Goal: Transaction & Acquisition: Purchase product/service

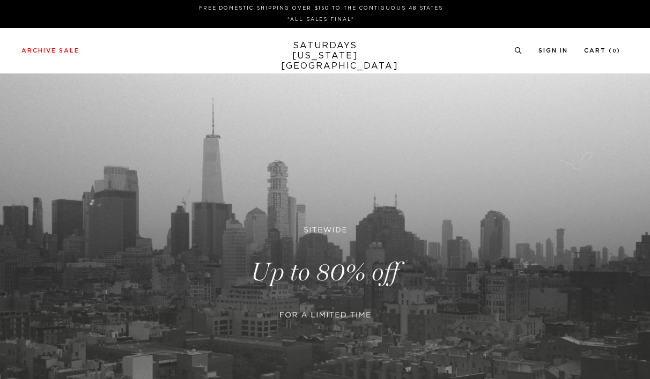
click at [311, 269] on link at bounding box center [325, 272] width 650 height 398
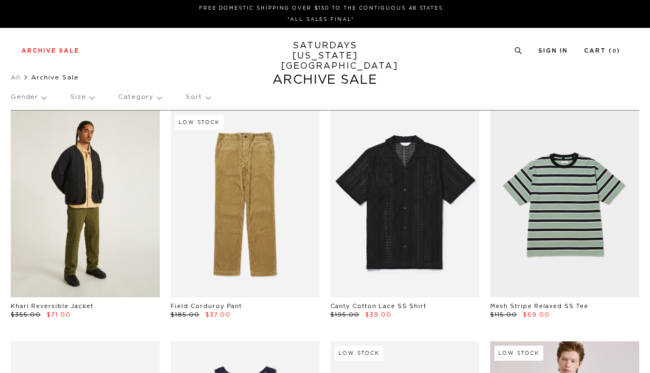
click at [96, 203] on link at bounding box center [85, 204] width 149 height 187
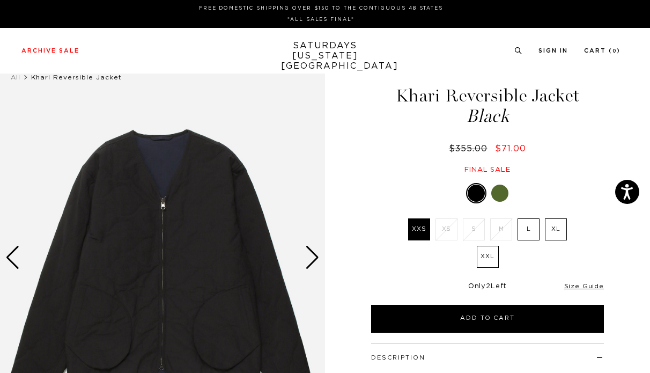
click at [503, 187] on div at bounding box center [499, 193] width 17 height 17
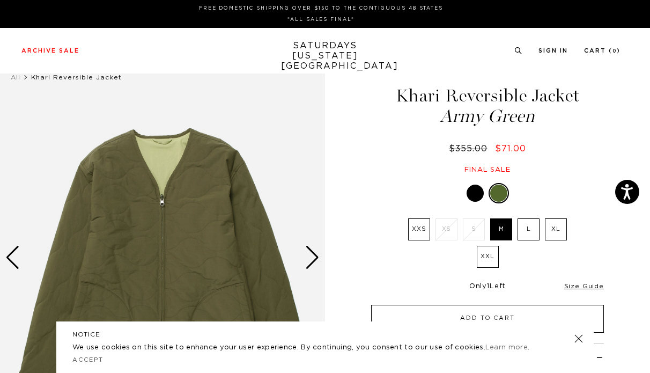
click at [521, 320] on button "Add to Cart" at bounding box center [487, 319] width 233 height 28
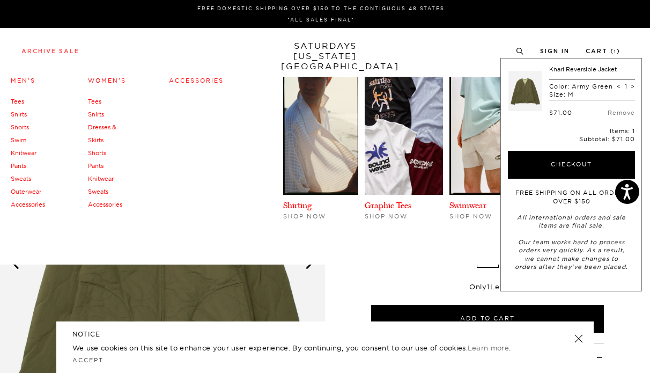
click at [74, 53] on link "Archive Sale" at bounding box center [50, 51] width 58 height 6
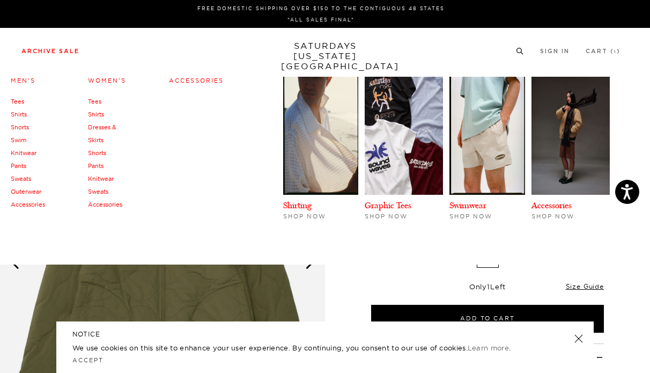
click at [67, 51] on link "Archive Sale" at bounding box center [50, 51] width 58 height 6
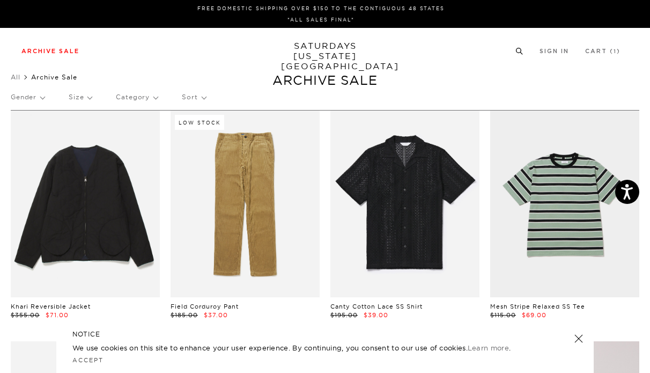
click at [521, 49] on icon at bounding box center [520, 51] width 8 height 7
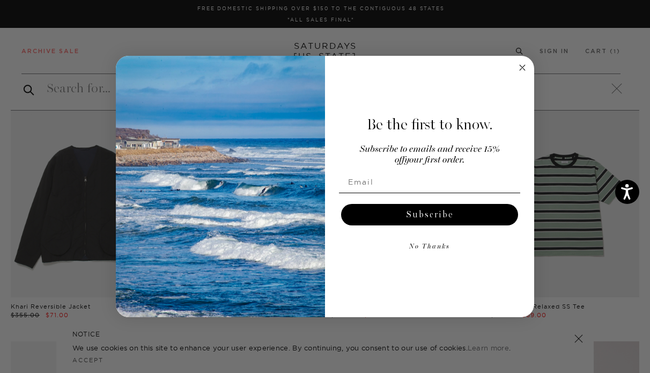
click at [521, 68] on icon "Close dialog" at bounding box center [522, 67] width 5 height 5
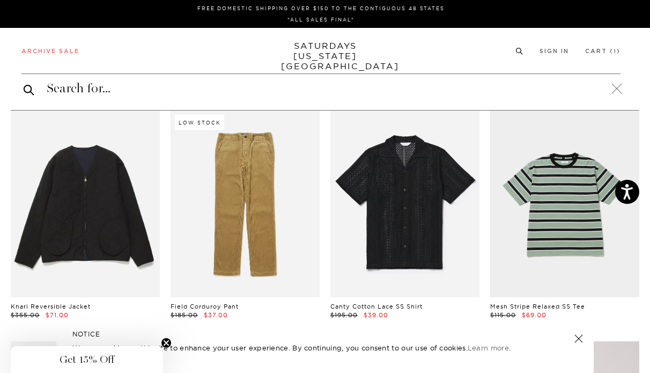
click at [131, 94] on input "search" at bounding box center [320, 88] width 599 height 17
click at [99, 94] on input "search" at bounding box center [320, 88] width 599 height 17
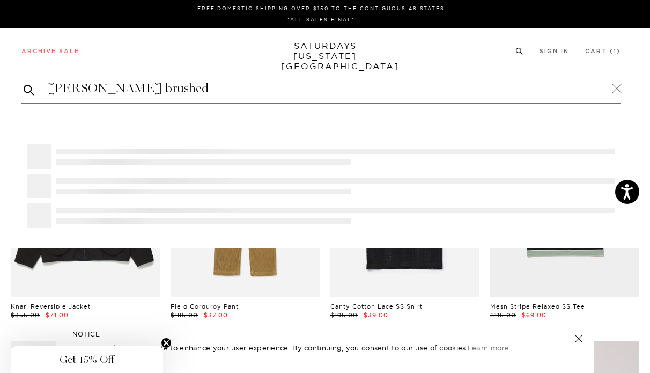
type input "morris brushed"
click at [24, 83] on button "submit" at bounding box center [29, 89] width 11 height 13
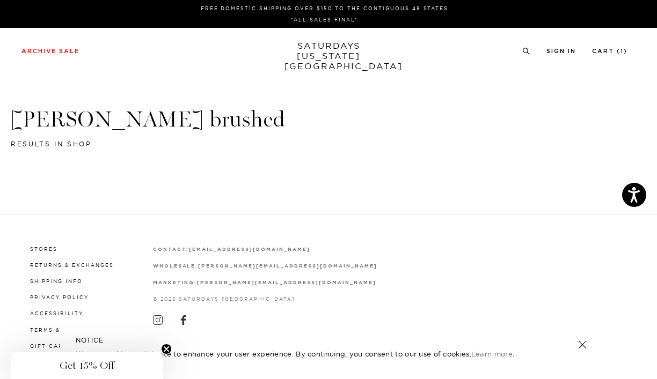
click at [138, 142] on header "morris brushed results in shop" at bounding box center [328, 128] width 635 height 44
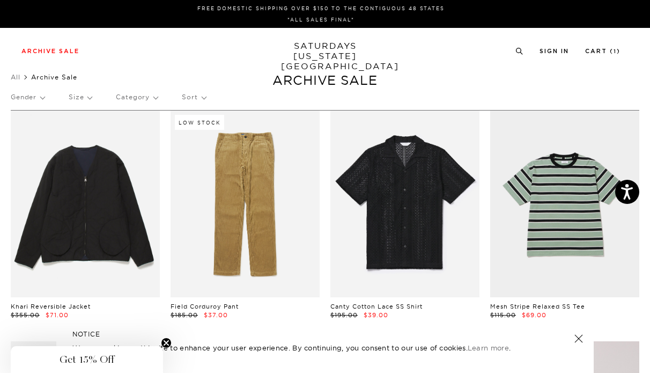
click at [41, 95] on p "Gender" at bounding box center [28, 97] width 34 height 25
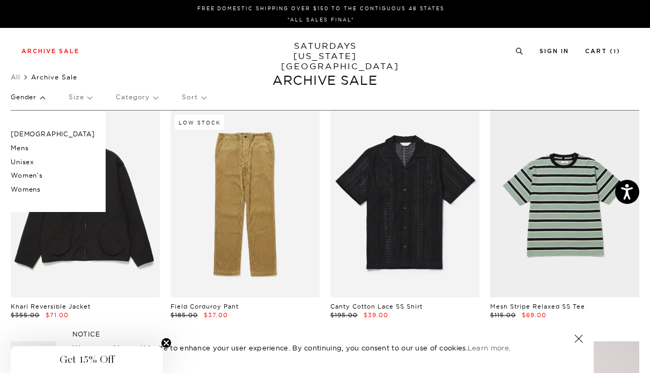
click at [25, 135] on p "Male" at bounding box center [53, 134] width 84 height 14
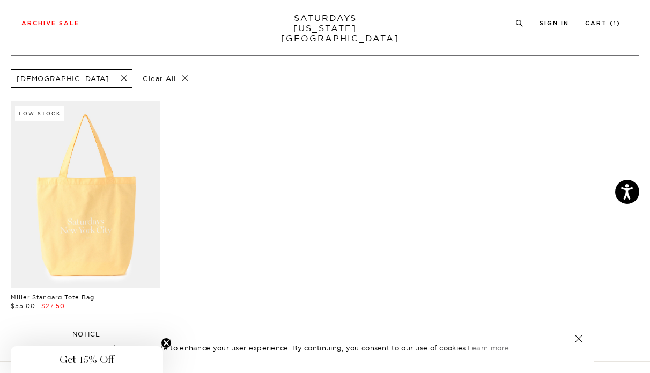
scroll to position [54, 0]
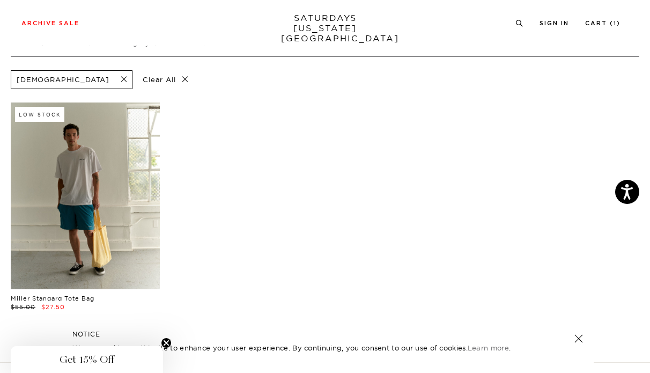
click at [75, 217] on link at bounding box center [85, 195] width 149 height 187
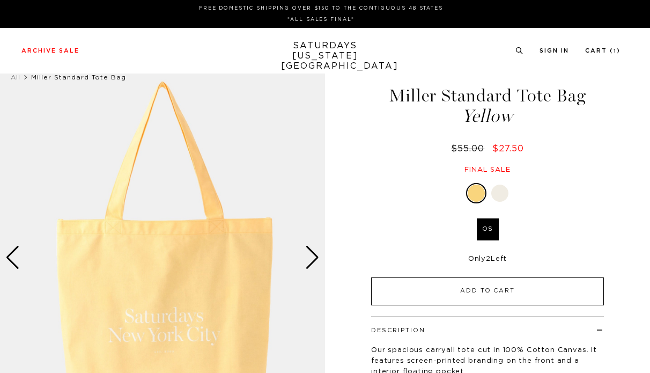
click at [508, 286] on button "Add to Cart" at bounding box center [487, 291] width 233 height 28
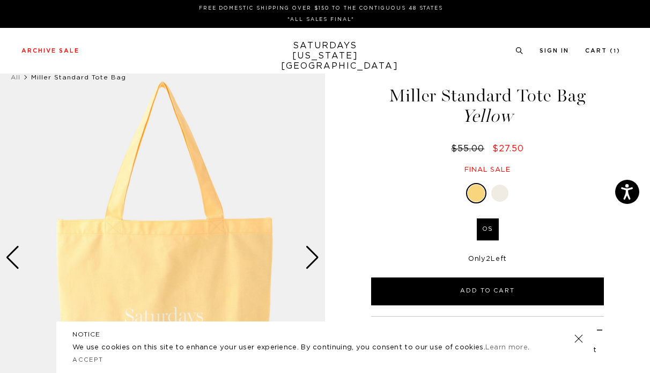
click at [503, 194] on div at bounding box center [499, 193] width 17 height 17
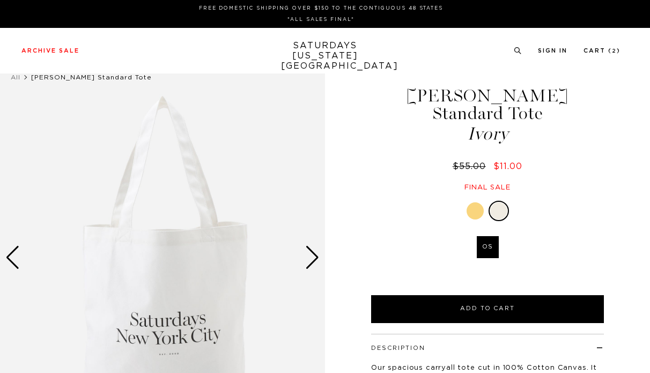
click at [519, 295] on button "Add to Cart" at bounding box center [487, 309] width 233 height 28
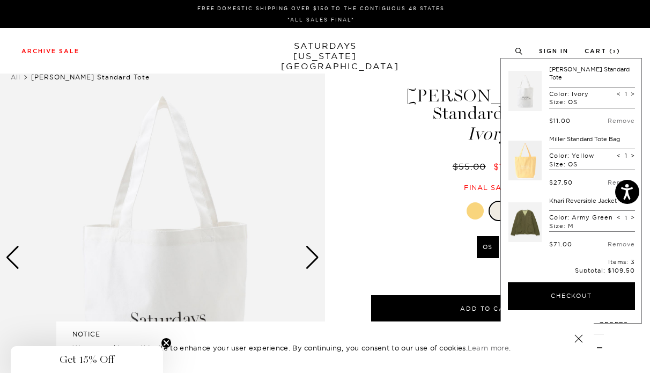
click at [343, 202] on div "1 / 2 Miller Standard Tote Ivory $55.00 $11.00" at bounding box center [325, 272] width 650 height 436
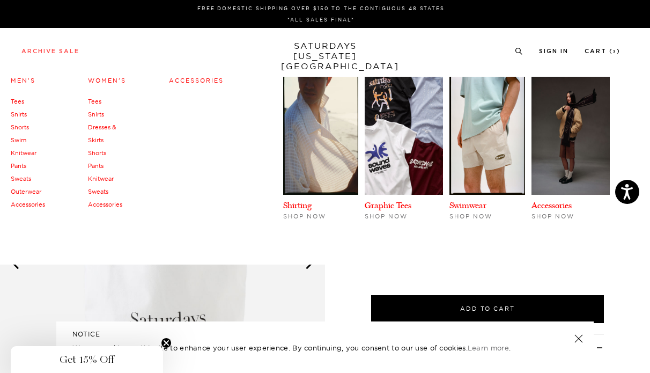
click at [65, 52] on link "Archive Sale" at bounding box center [50, 51] width 58 height 6
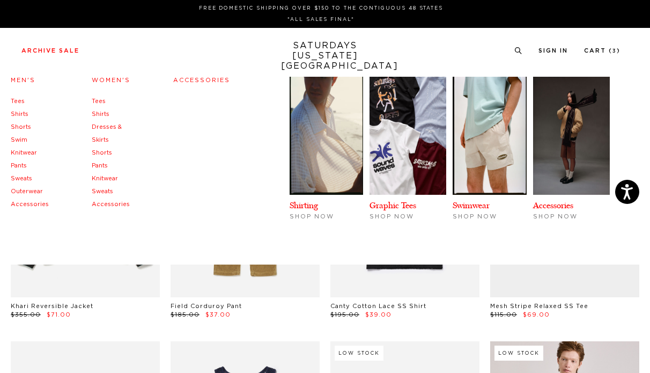
click at [24, 165] on link "Pants" at bounding box center [19, 166] width 16 height 6
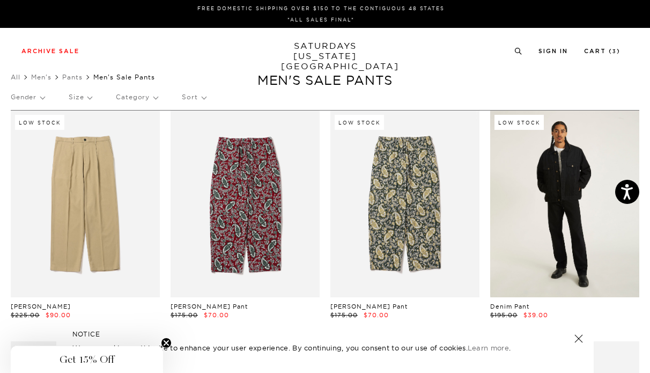
click at [571, 225] on link at bounding box center [564, 204] width 149 height 187
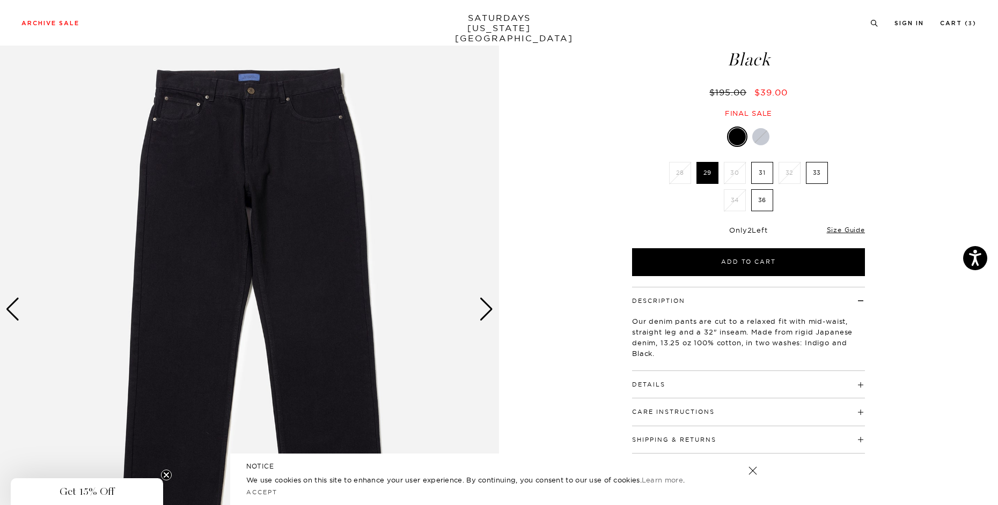
scroll to position [54, 0]
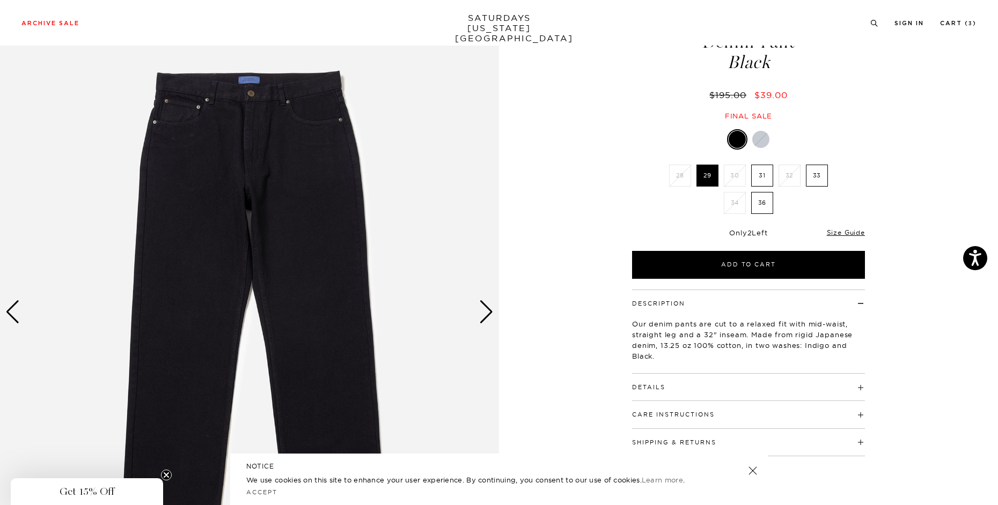
click at [484, 314] on div "Next slide" at bounding box center [486, 312] width 14 height 24
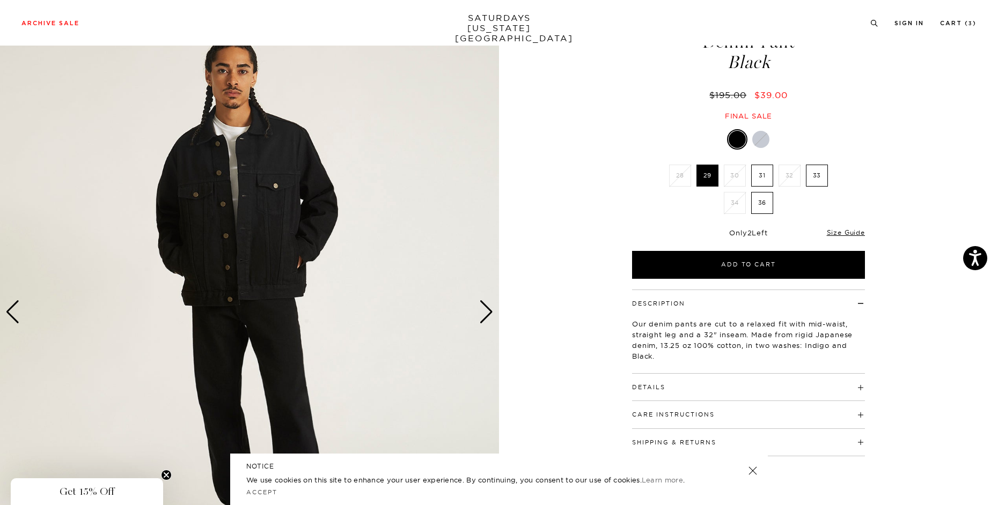
click at [484, 314] on div "Next slide" at bounding box center [486, 312] width 14 height 24
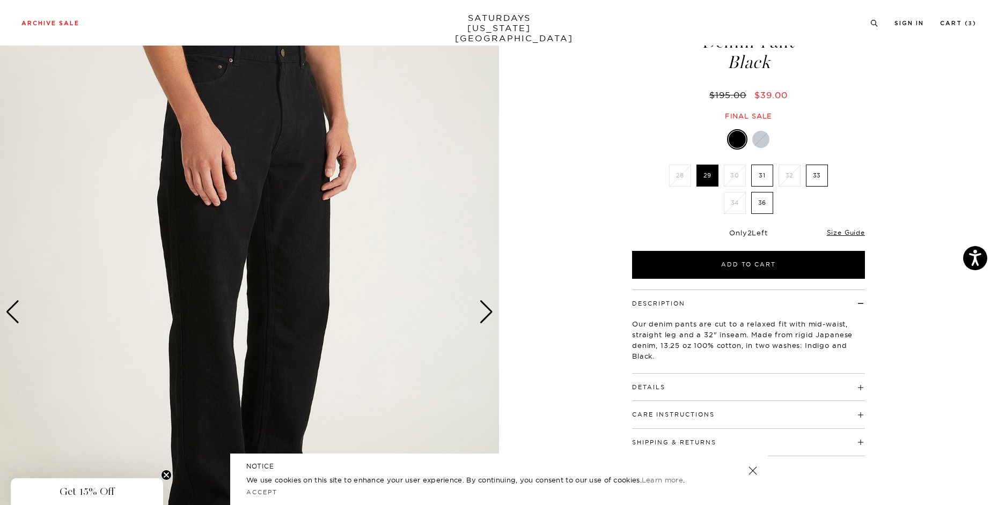
click at [484, 314] on div "Next slide" at bounding box center [486, 312] width 14 height 24
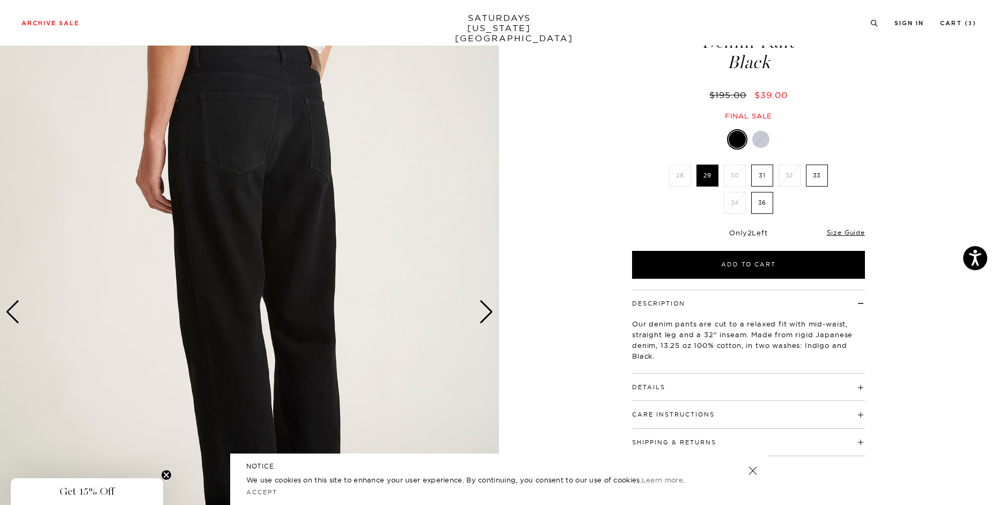
click at [484, 314] on div "Next slide" at bounding box center [486, 312] width 14 height 24
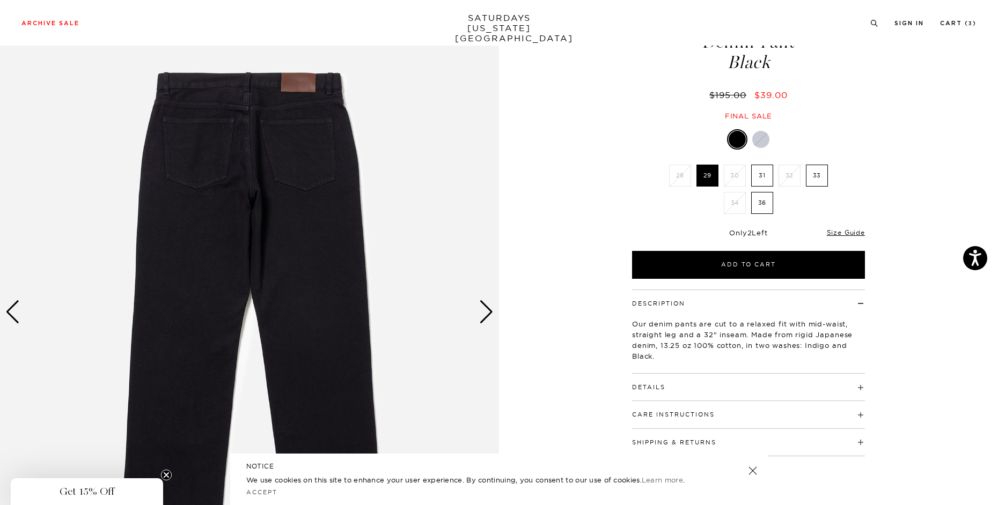
click at [762, 142] on div at bounding box center [760, 139] width 17 height 17
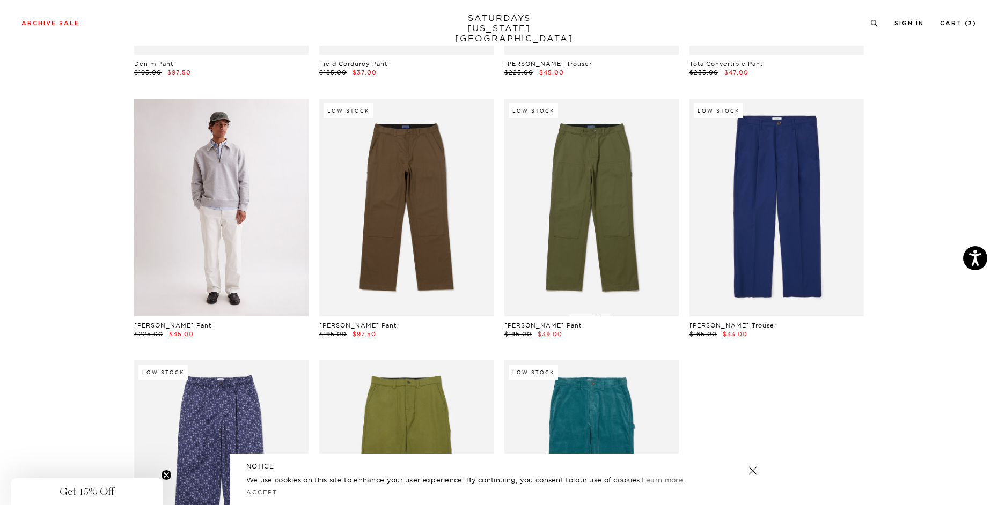
scroll to position [536, 0]
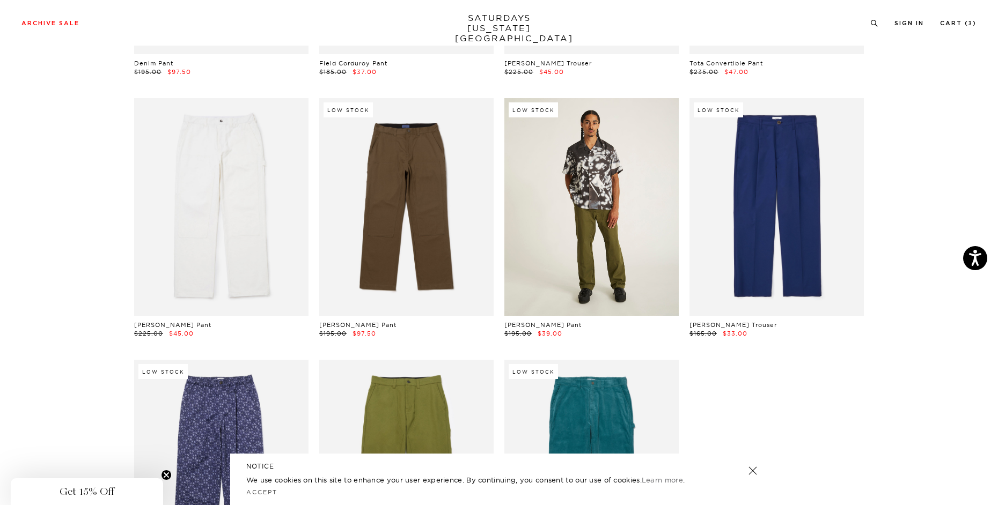
click at [609, 253] on link at bounding box center [591, 207] width 174 height 218
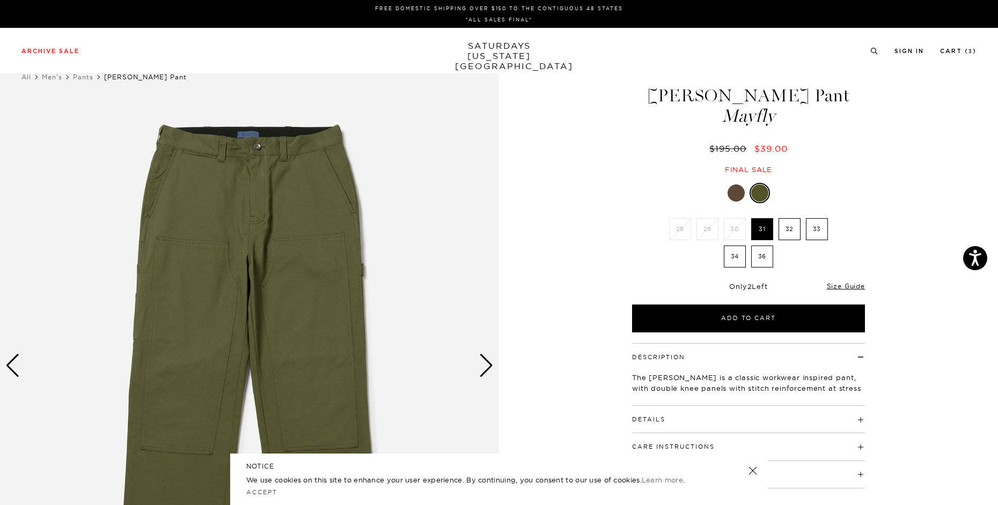
click at [485, 367] on div "Next slide" at bounding box center [486, 366] width 14 height 24
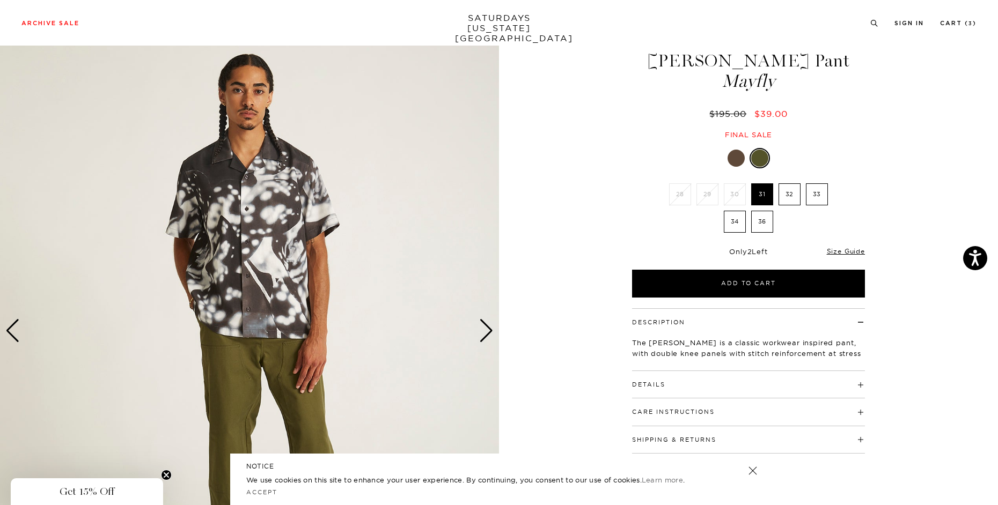
scroll to position [54, 0]
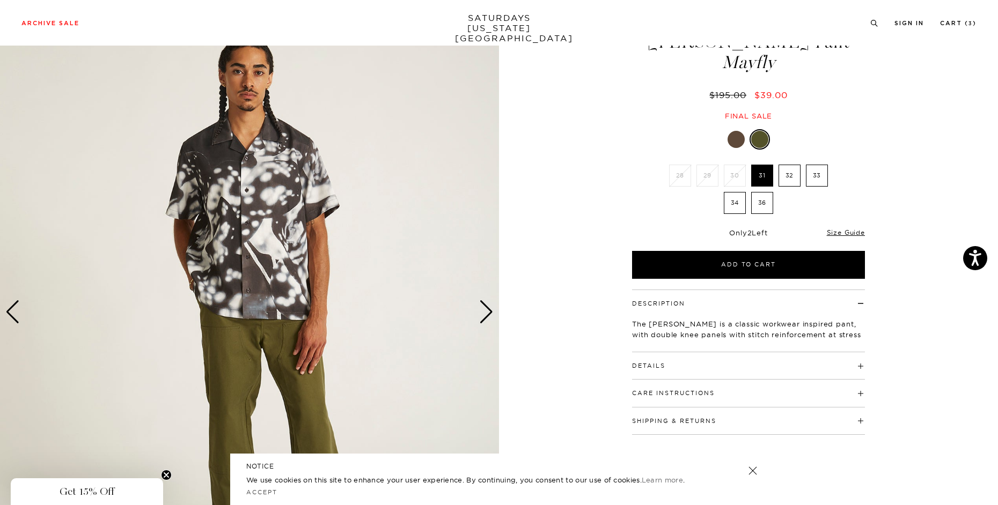
click at [491, 314] on div "Next slide" at bounding box center [486, 312] width 14 height 24
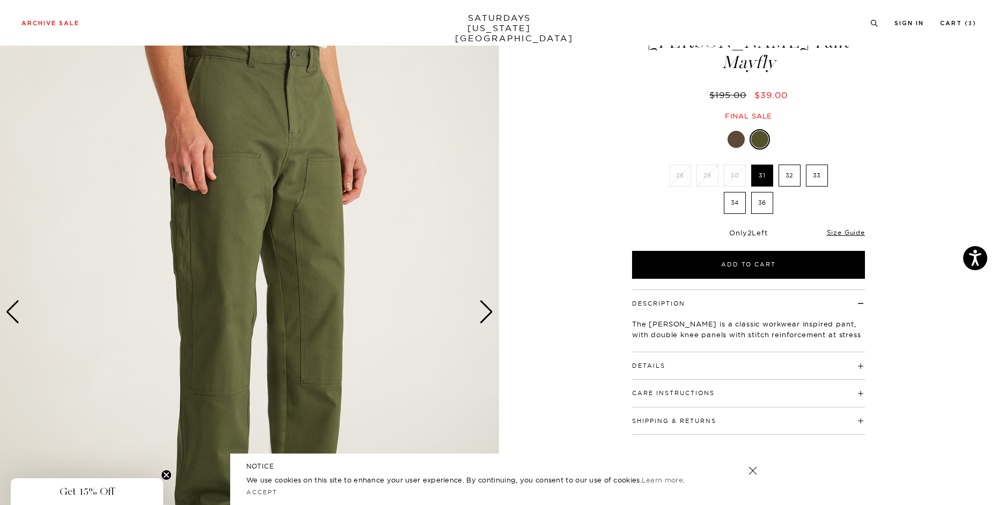
click at [489, 312] on div "Next slide" at bounding box center [486, 312] width 14 height 24
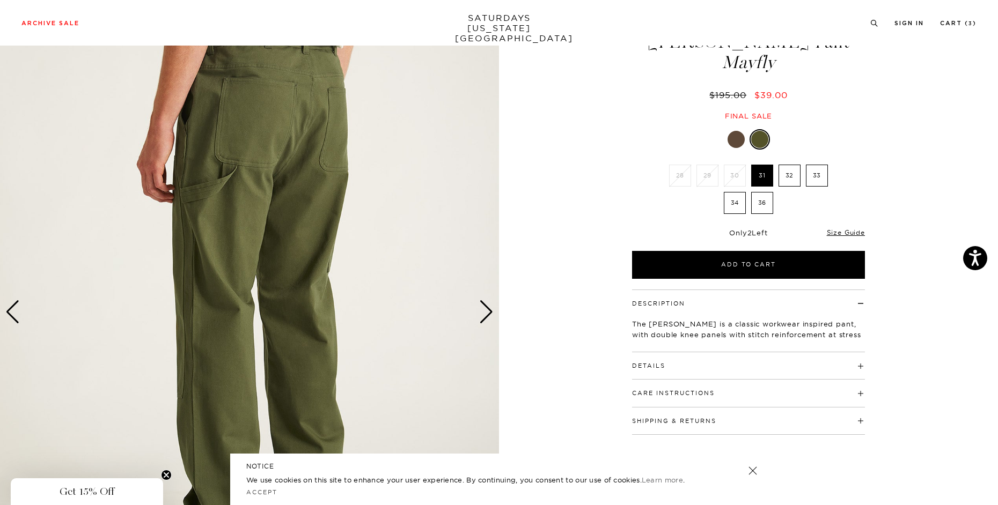
click at [489, 312] on div "Next slide" at bounding box center [486, 312] width 14 height 24
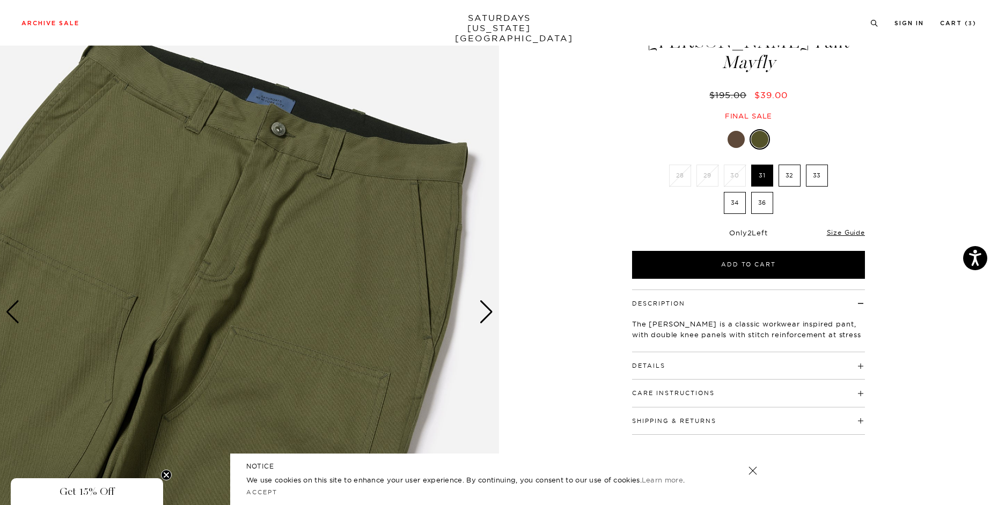
click at [489, 312] on div "Next slide" at bounding box center [486, 312] width 14 height 24
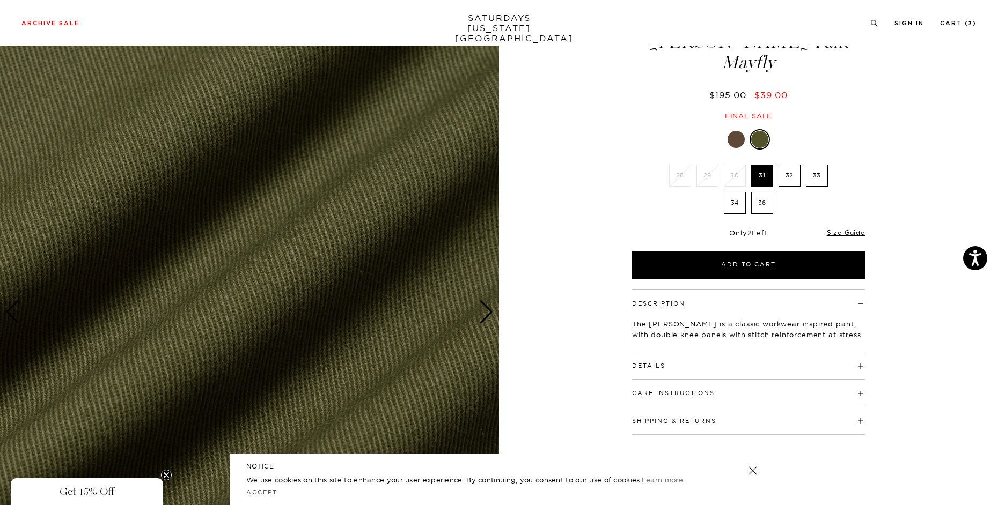
click at [489, 312] on div "Next slide" at bounding box center [486, 312] width 14 height 24
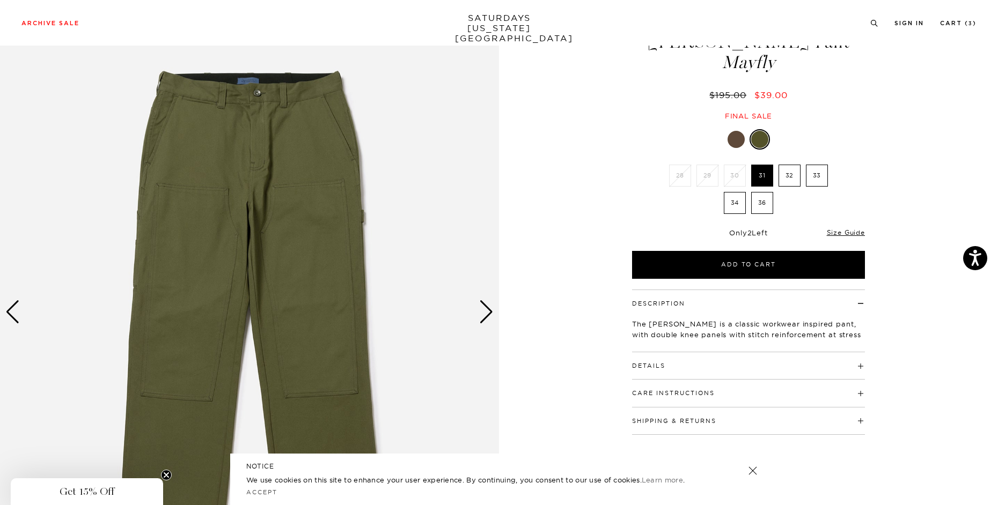
click at [489, 312] on div "Next slide" at bounding box center [486, 312] width 14 height 24
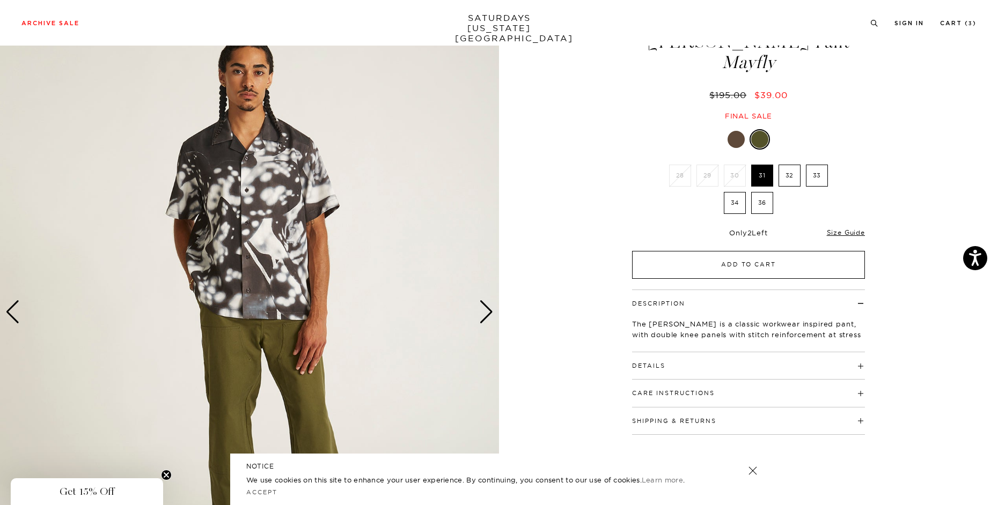
click at [727, 270] on button "Add to Cart" at bounding box center [748, 265] width 233 height 28
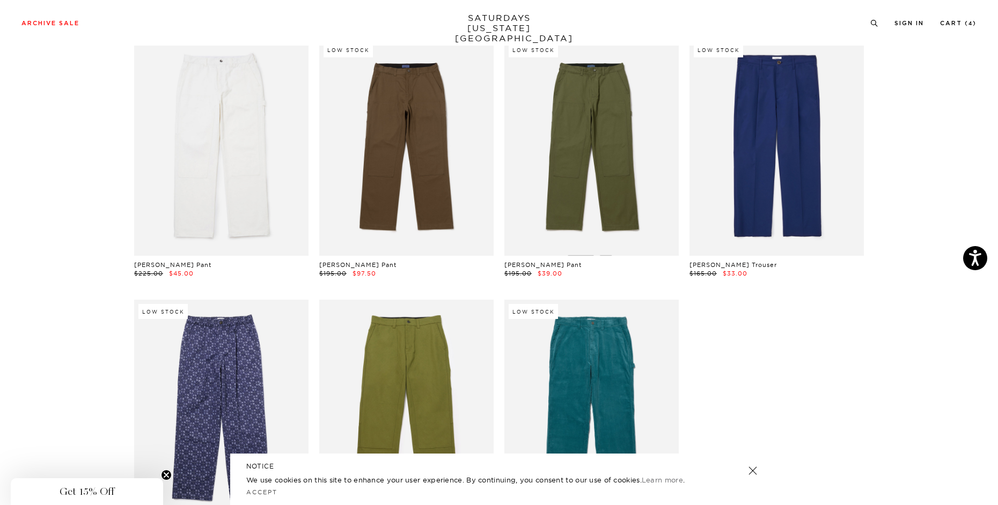
scroll to position [579, 0]
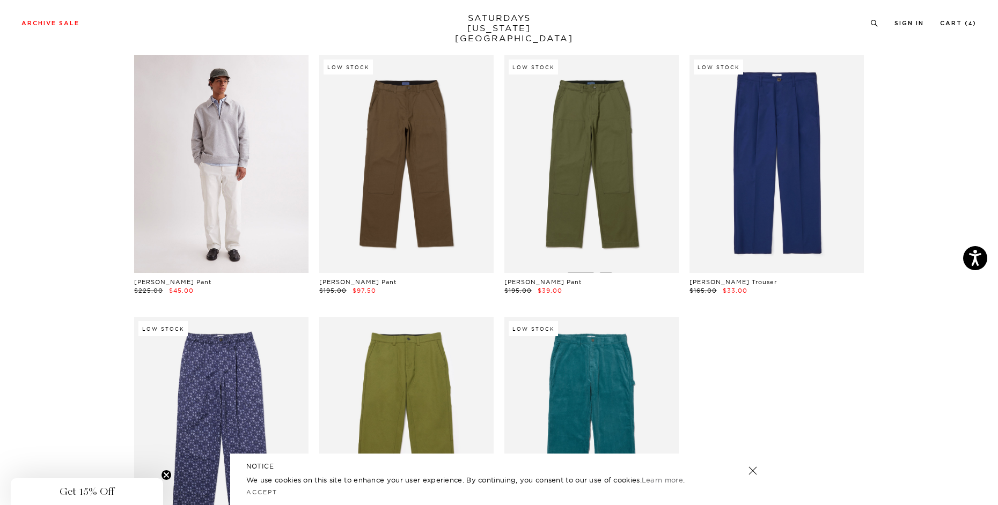
click at [225, 172] on link at bounding box center [221, 164] width 174 height 218
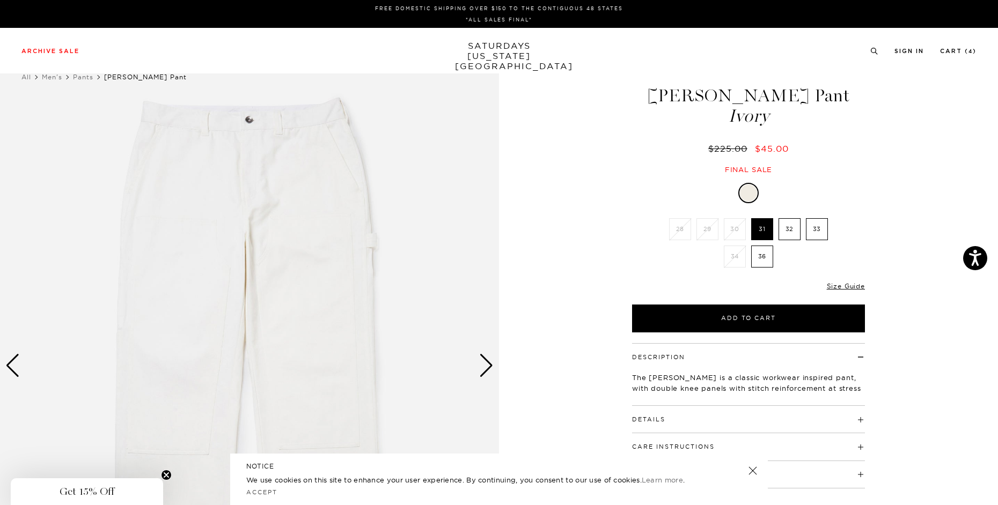
click at [489, 370] on div "Next slide" at bounding box center [486, 366] width 14 height 24
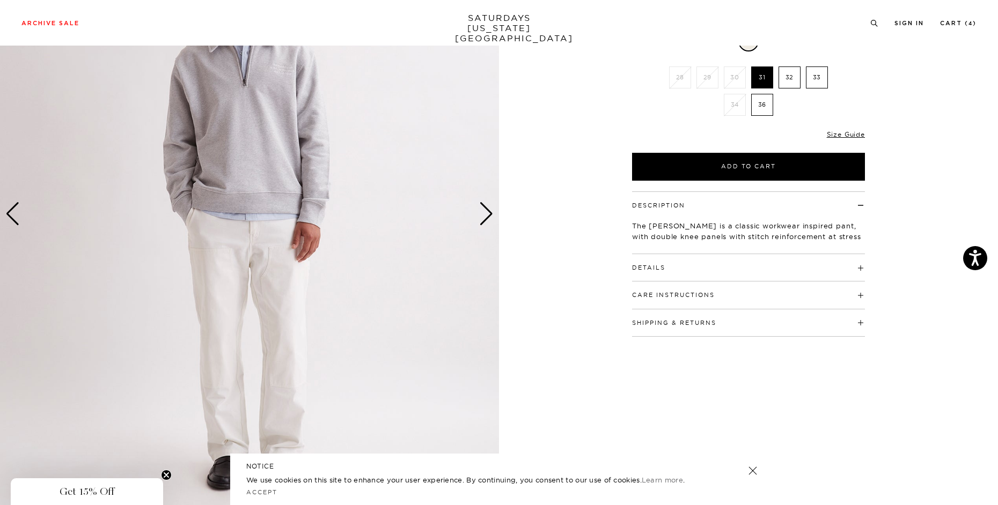
scroll to position [161, 0]
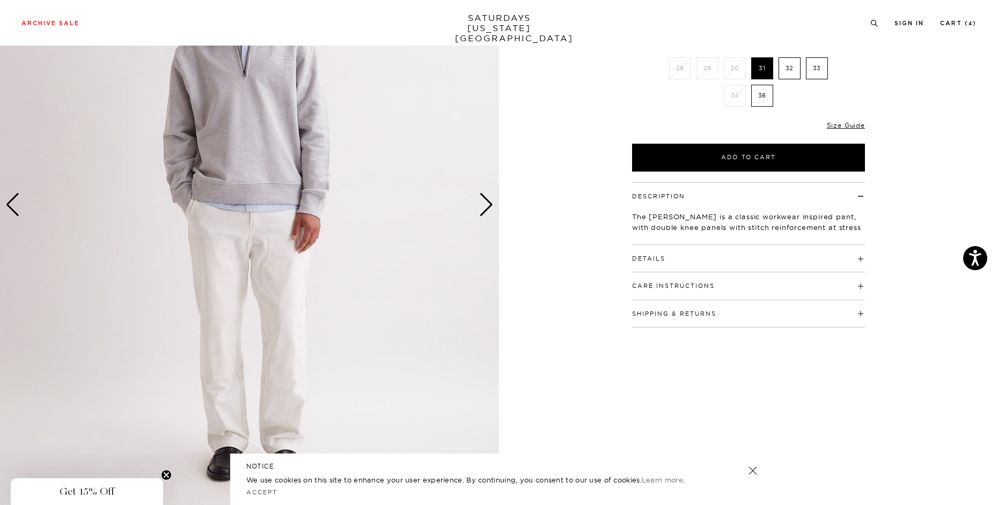
click at [486, 210] on div "Next slide" at bounding box center [486, 205] width 14 height 24
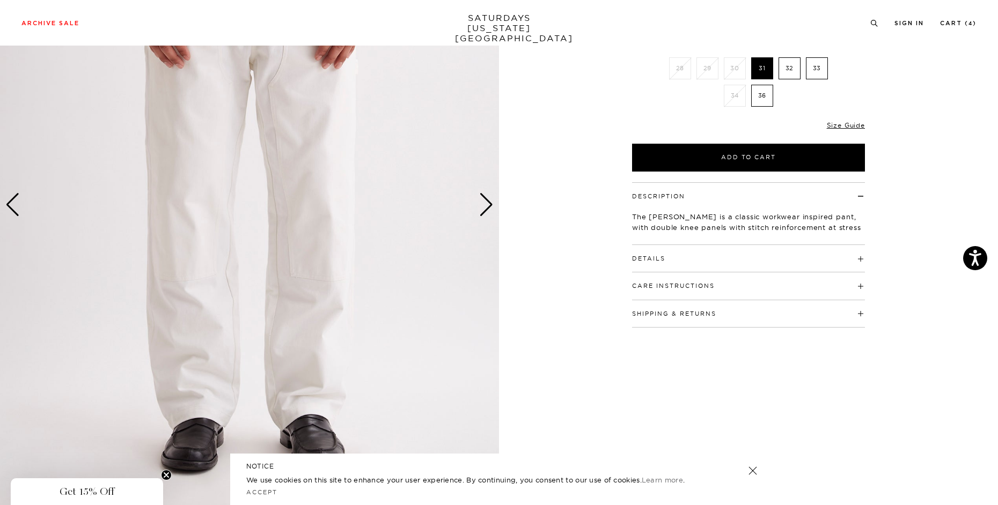
scroll to position [107, 0]
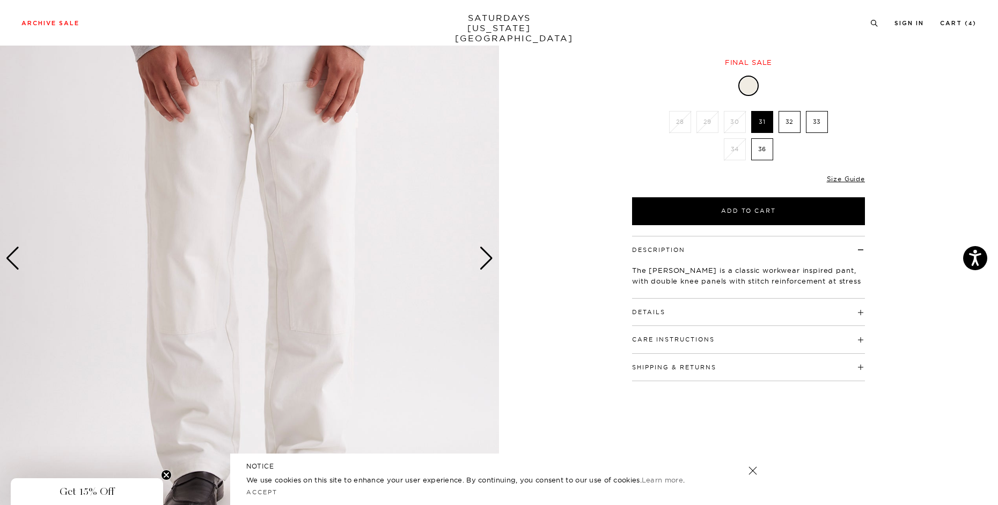
click at [487, 264] on div "Next slide" at bounding box center [486, 259] width 14 height 24
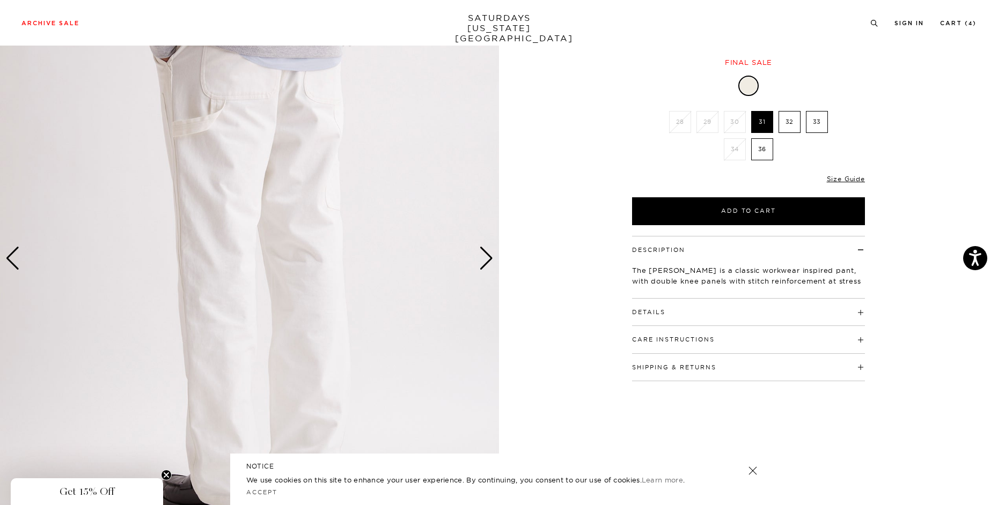
click at [487, 264] on div "Next slide" at bounding box center [486, 259] width 14 height 24
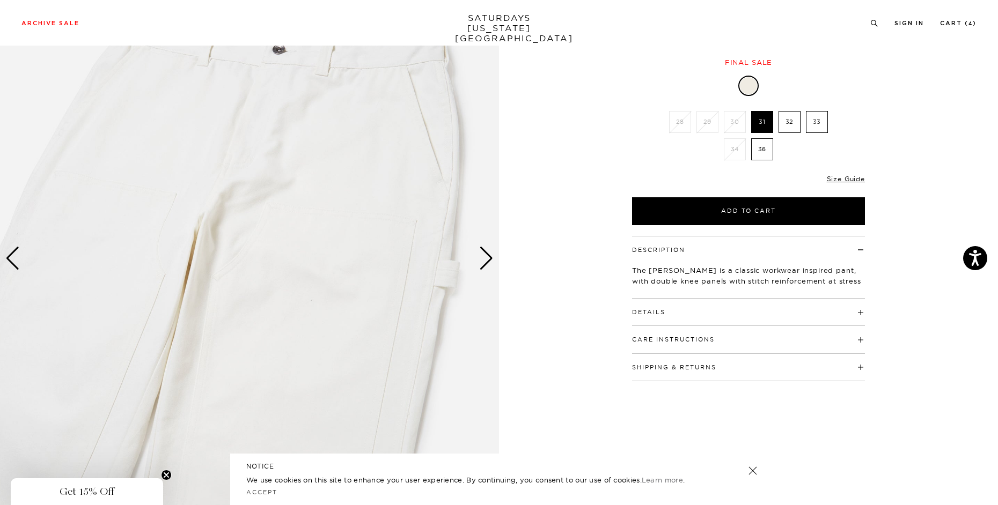
click at [487, 264] on div "Next slide" at bounding box center [486, 259] width 14 height 24
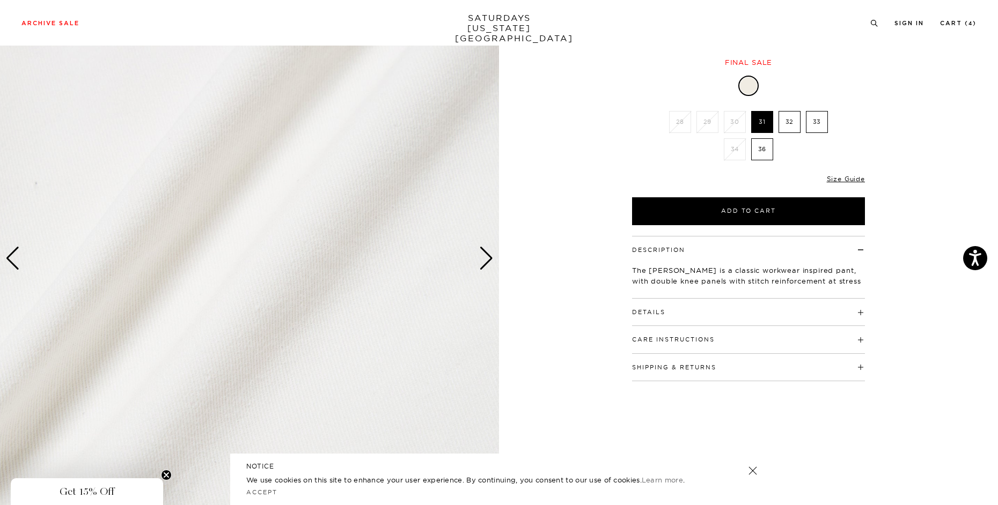
click at [487, 264] on div "Next slide" at bounding box center [486, 259] width 14 height 24
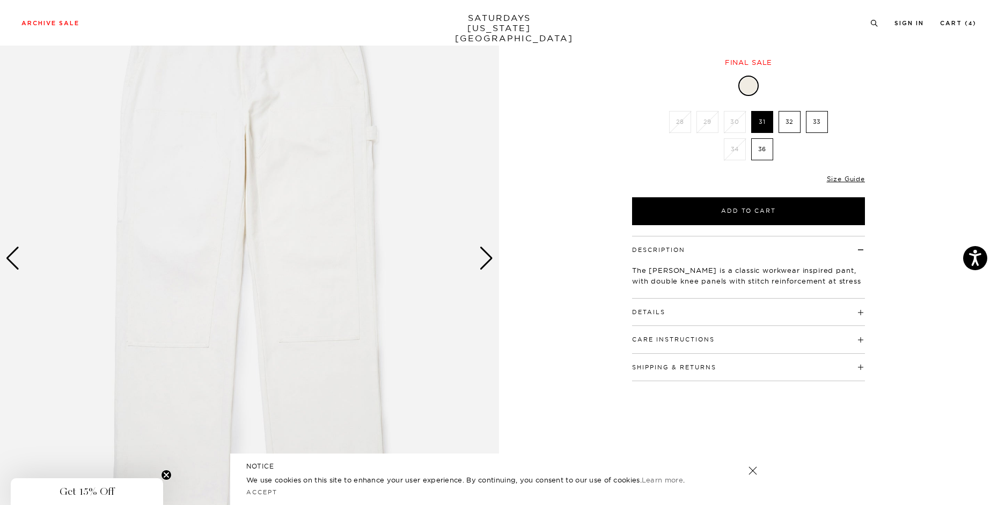
click at [487, 264] on div "Next slide" at bounding box center [486, 259] width 14 height 24
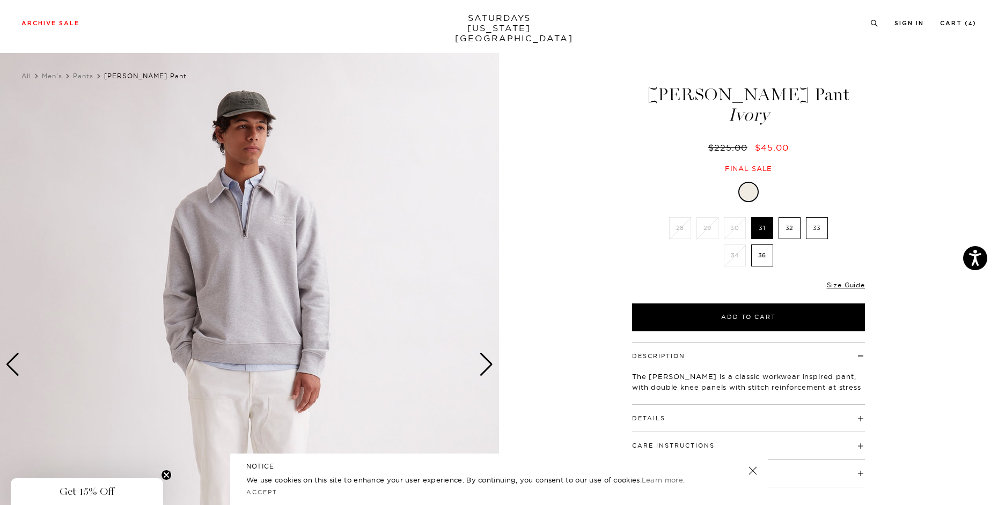
scroll to position [0, 0]
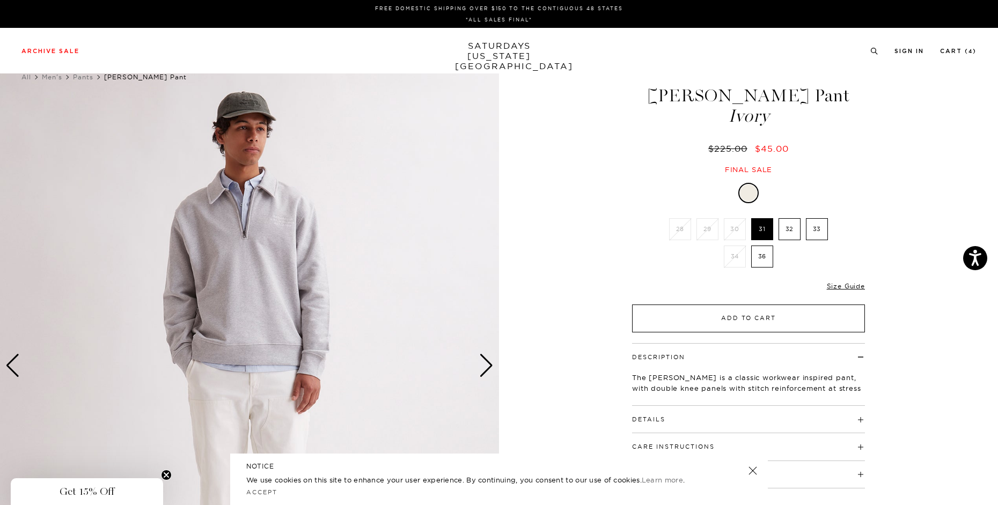
click at [779, 317] on button "Add to Cart" at bounding box center [748, 319] width 233 height 28
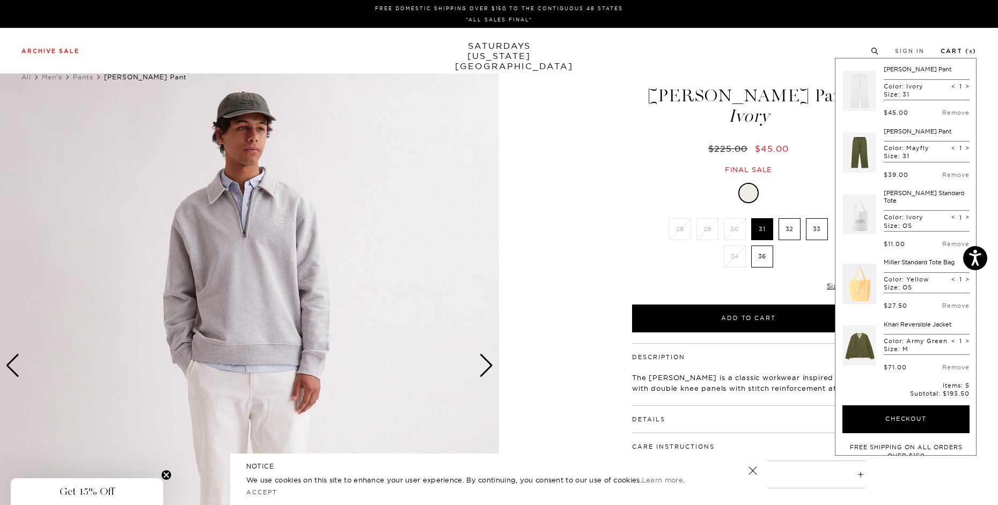
click at [961, 52] on link "Cart ( 5 )" at bounding box center [958, 51] width 36 height 6
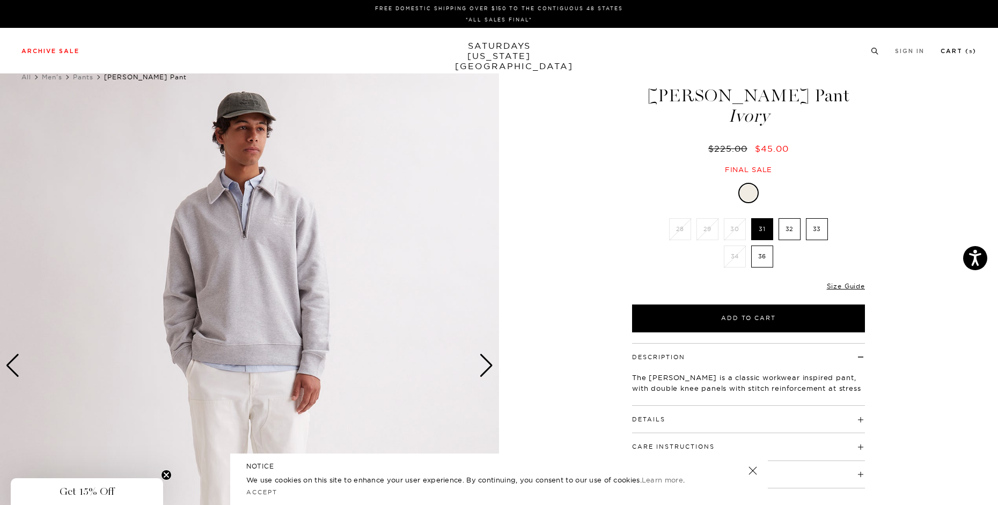
click at [951, 53] on link "Cart ( 5 )" at bounding box center [958, 51] width 36 height 6
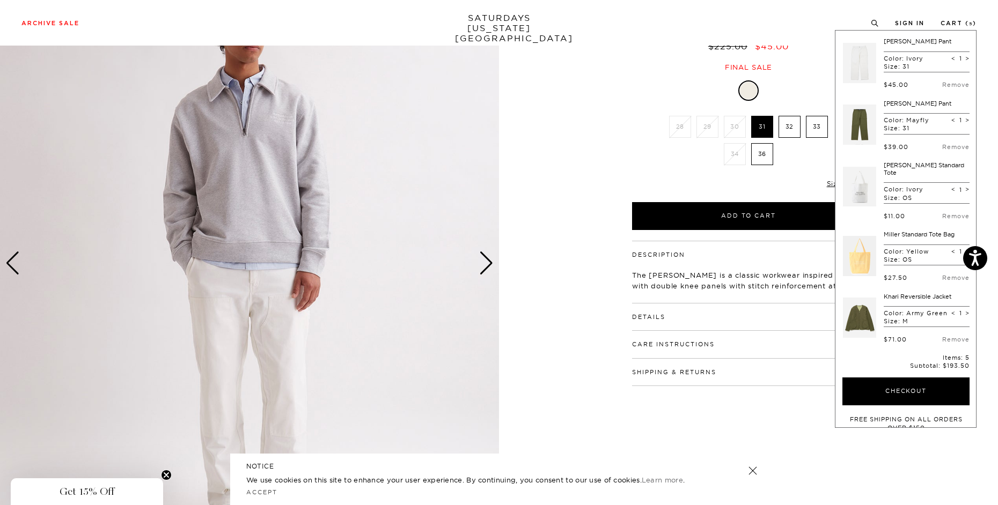
scroll to position [107, 0]
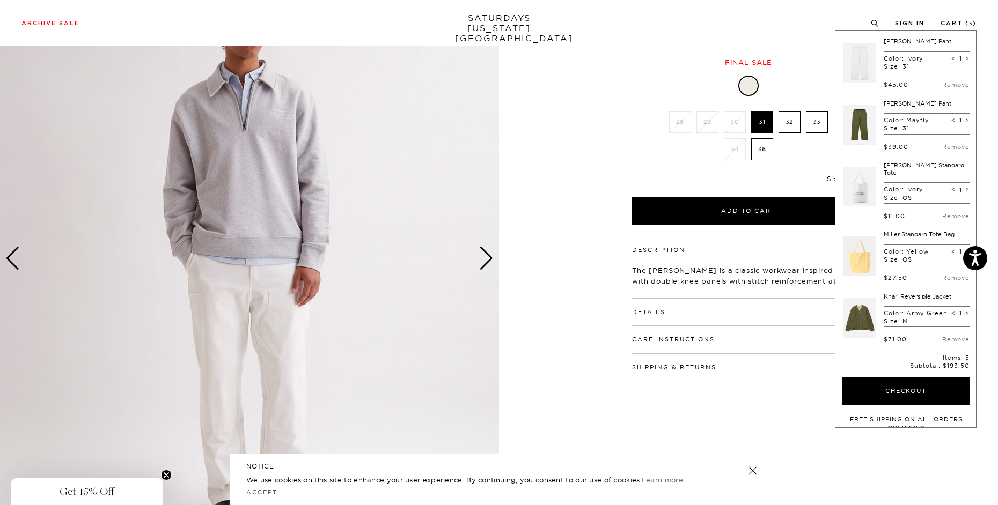
click at [488, 257] on div "Next slide" at bounding box center [486, 259] width 14 height 24
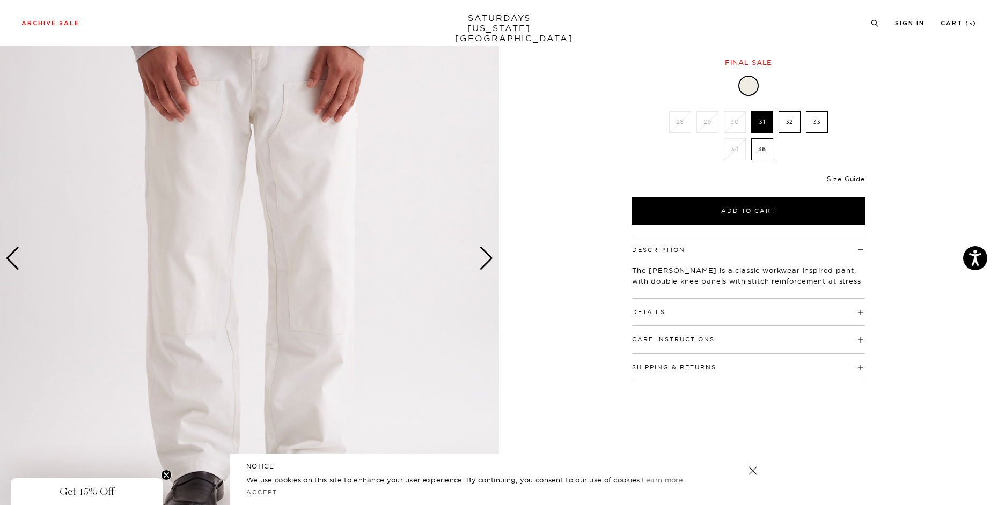
click at [488, 257] on div "Next slide" at bounding box center [486, 259] width 14 height 24
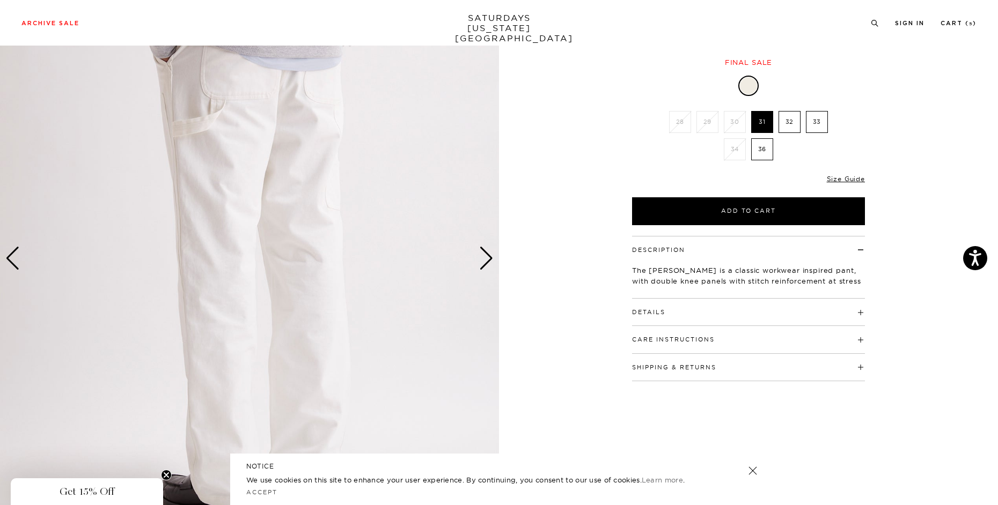
click at [488, 257] on div "Next slide" at bounding box center [486, 259] width 14 height 24
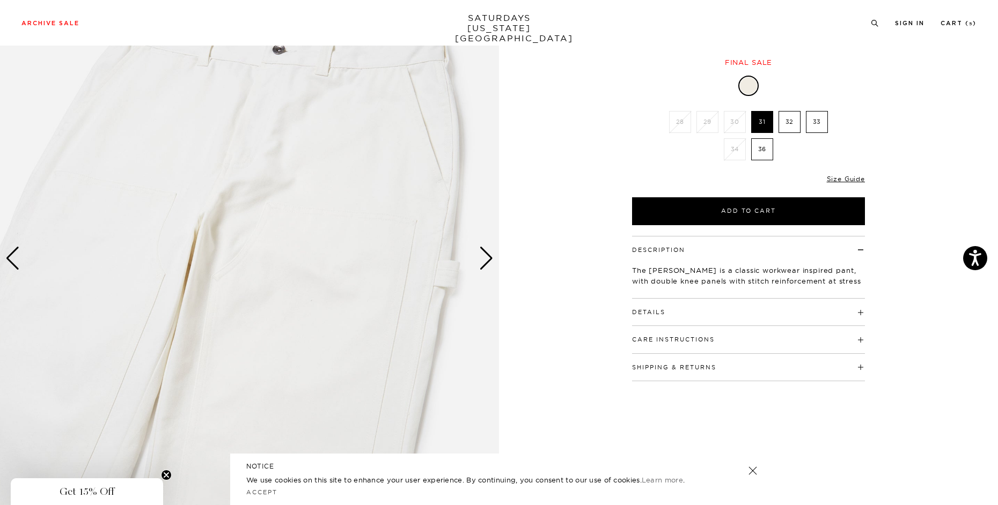
click at [488, 257] on div "Next slide" at bounding box center [486, 259] width 14 height 24
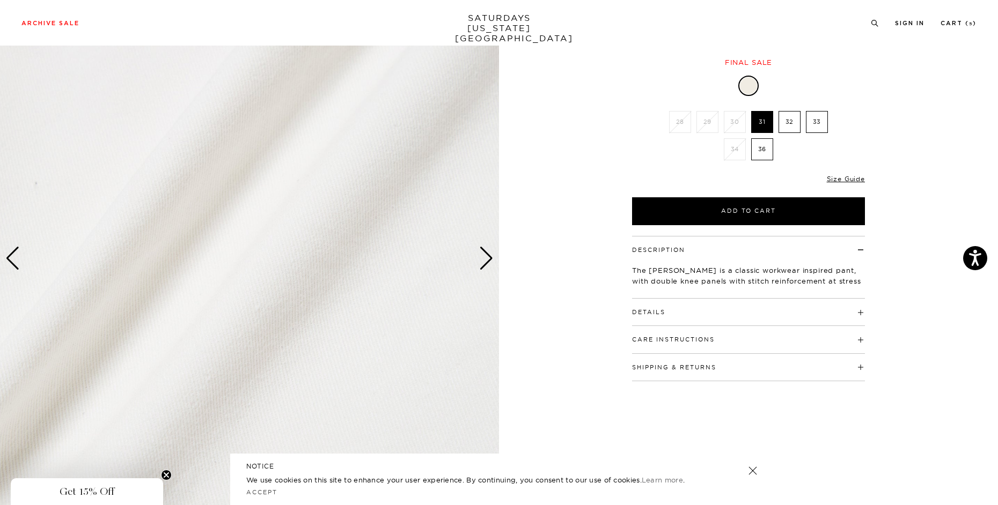
scroll to position [0, 0]
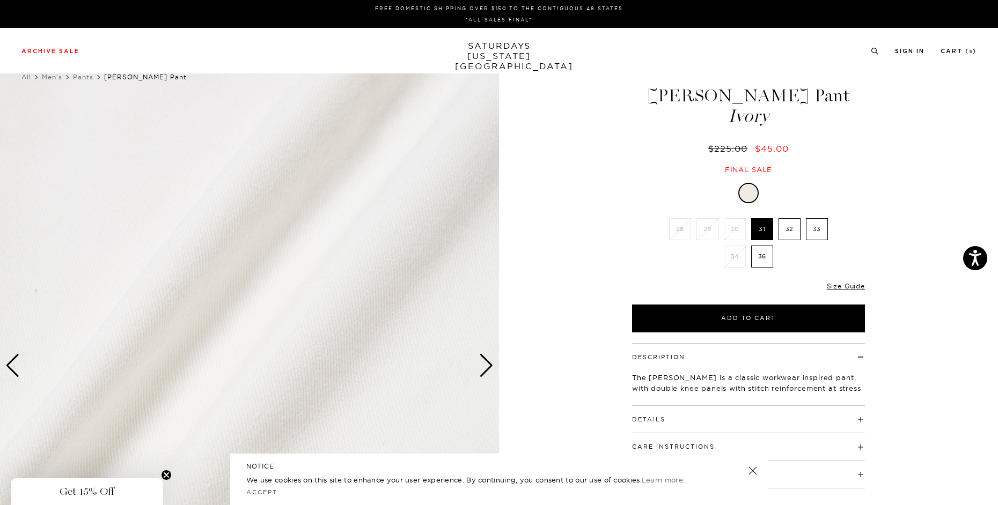
click at [483, 360] on div "Next slide" at bounding box center [486, 366] width 14 height 24
click at [20, 367] on img at bounding box center [249, 366] width 499 height 624
click at [15, 368] on div "Previous slide" at bounding box center [12, 366] width 14 height 24
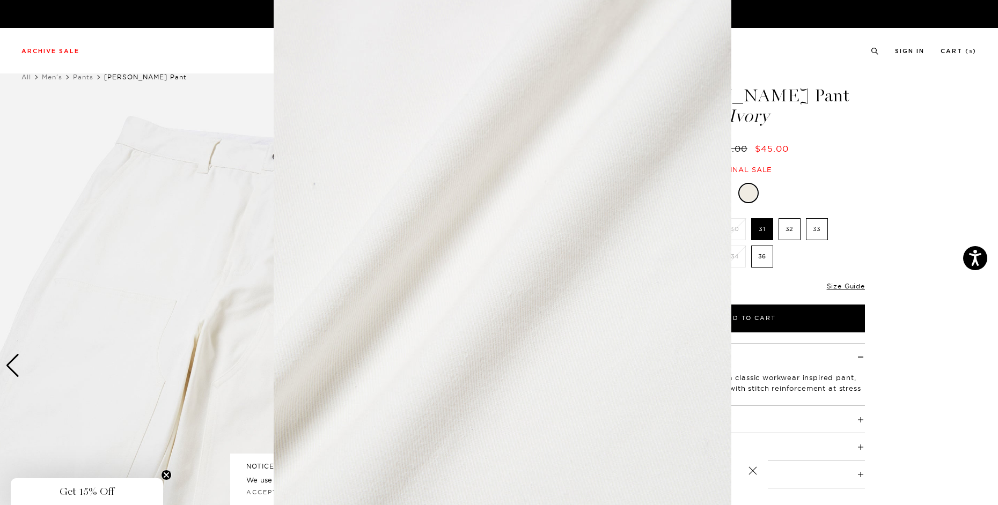
scroll to position [25, 0]
click at [6, 366] on figure at bounding box center [499, 252] width 998 height 505
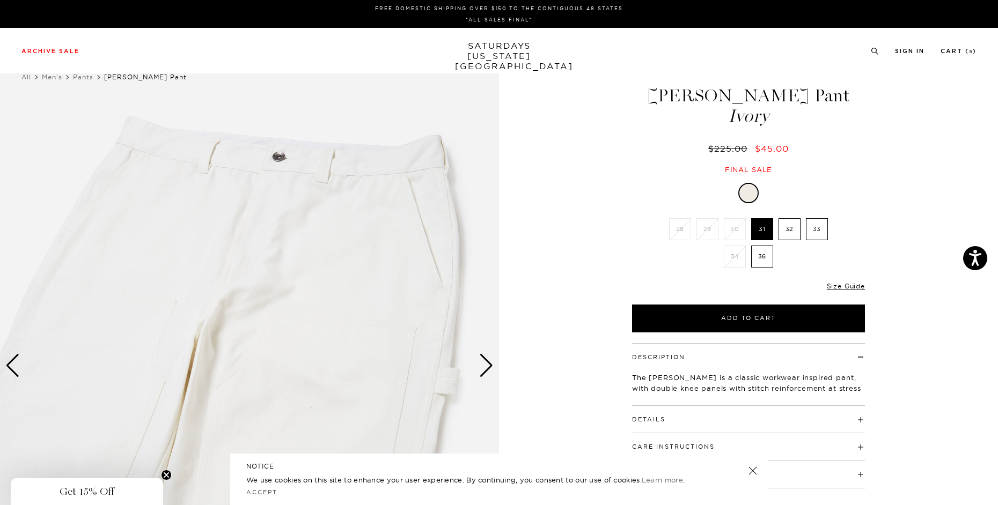
scroll to position [0, 0]
click at [6, 368] on div "Previous slide" at bounding box center [12, 366] width 14 height 24
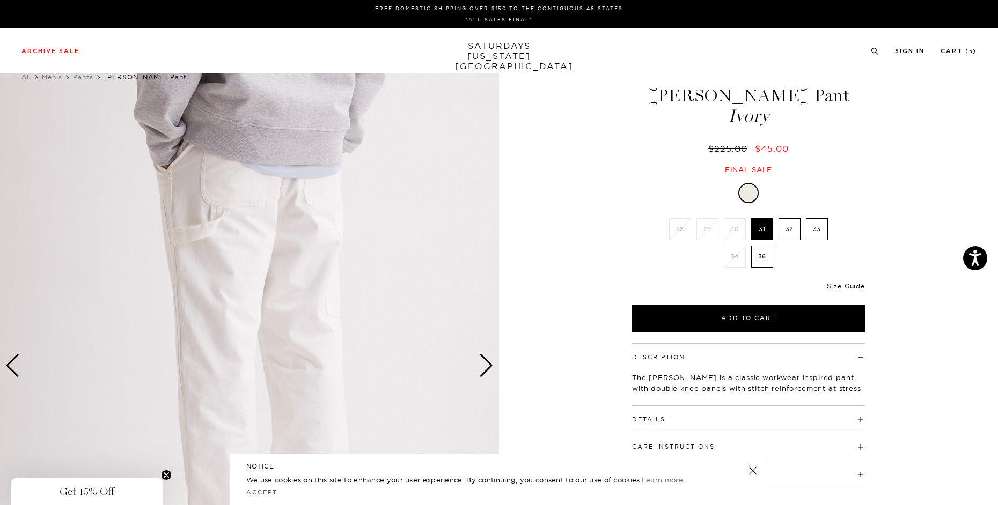
click at [6, 368] on div "Previous slide" at bounding box center [12, 366] width 14 height 24
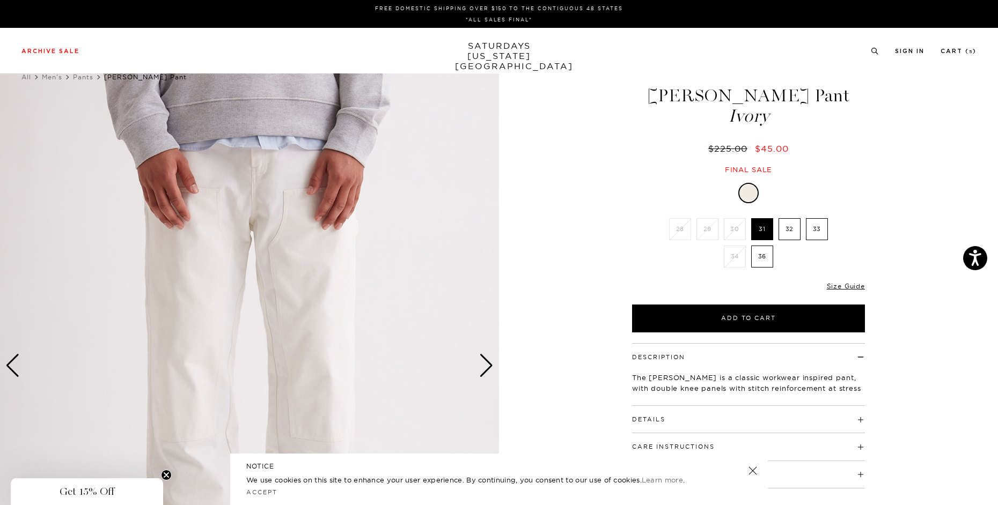
click at [6, 368] on div "Previous slide" at bounding box center [12, 366] width 14 height 24
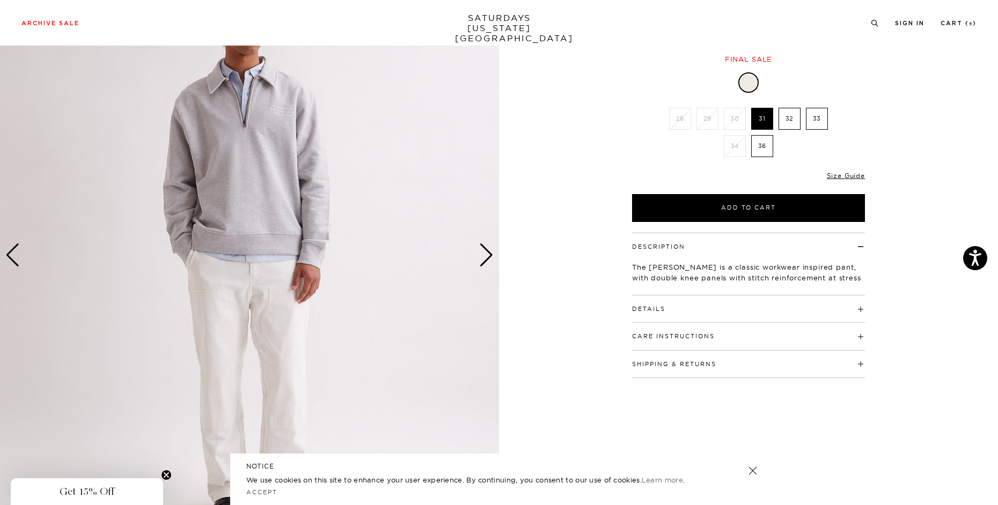
scroll to position [107, 0]
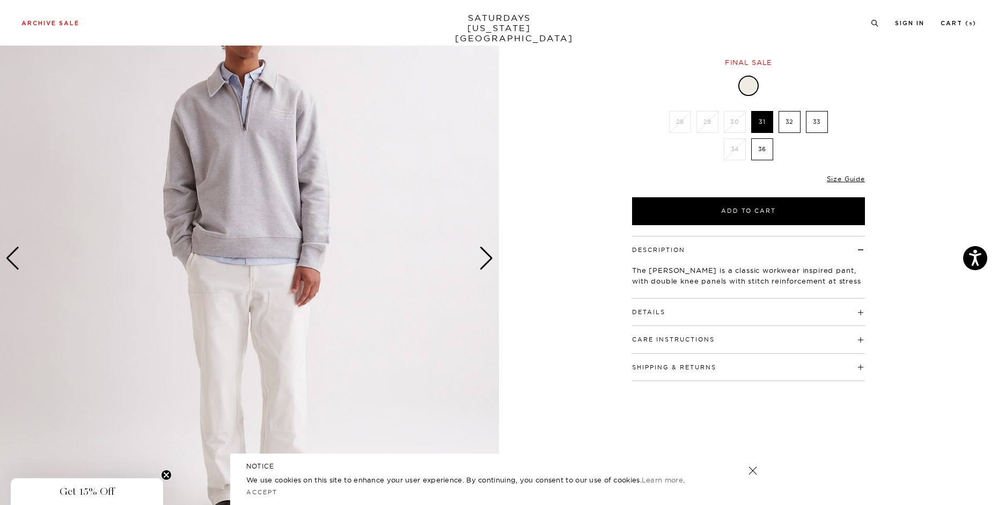
click at [18, 263] on div "Previous slide" at bounding box center [12, 259] width 14 height 24
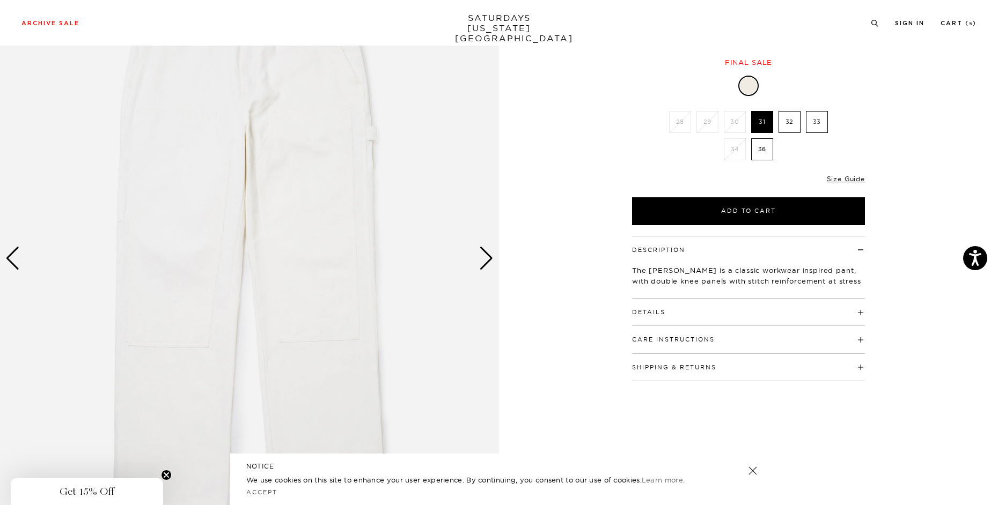
click at [13, 253] on div "Previous slide" at bounding box center [12, 259] width 14 height 24
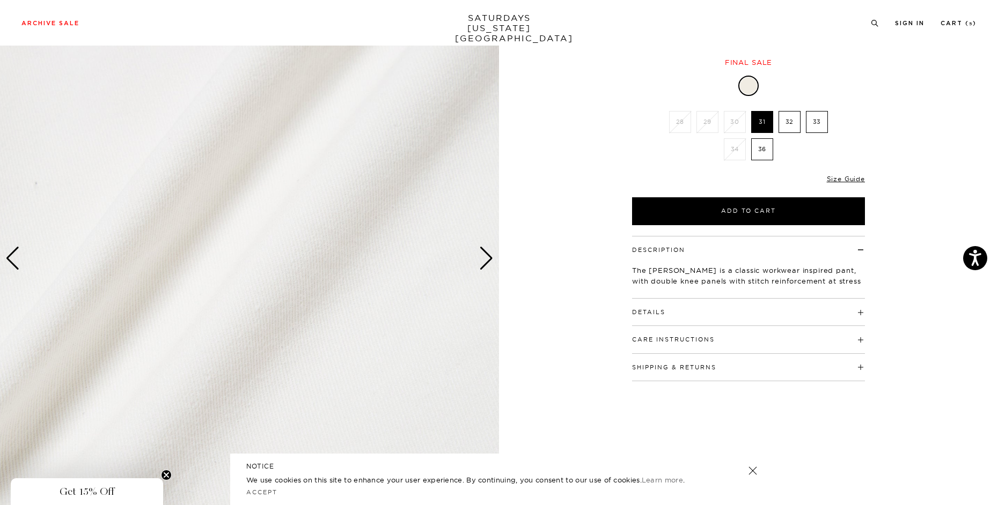
click at [12, 263] on div "Previous slide" at bounding box center [12, 259] width 14 height 24
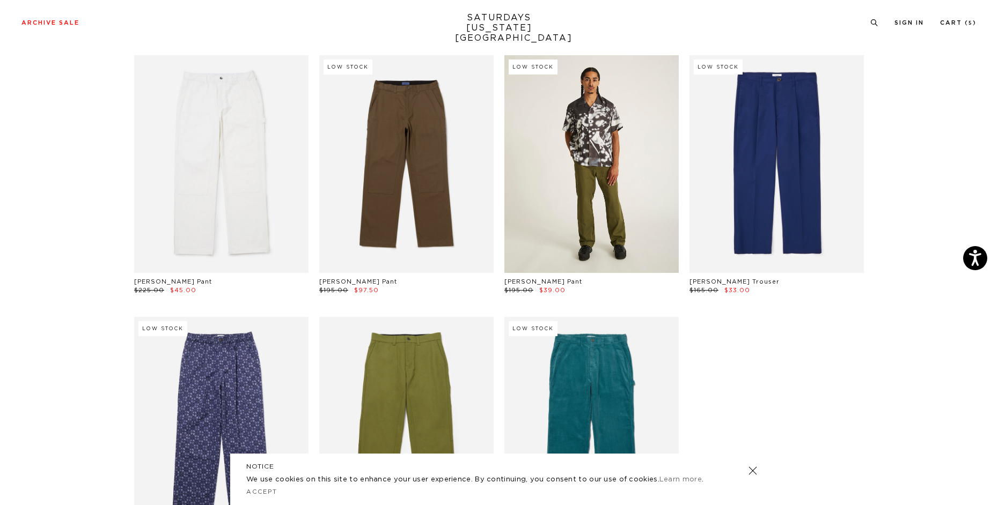
click at [620, 170] on link at bounding box center [591, 164] width 174 height 218
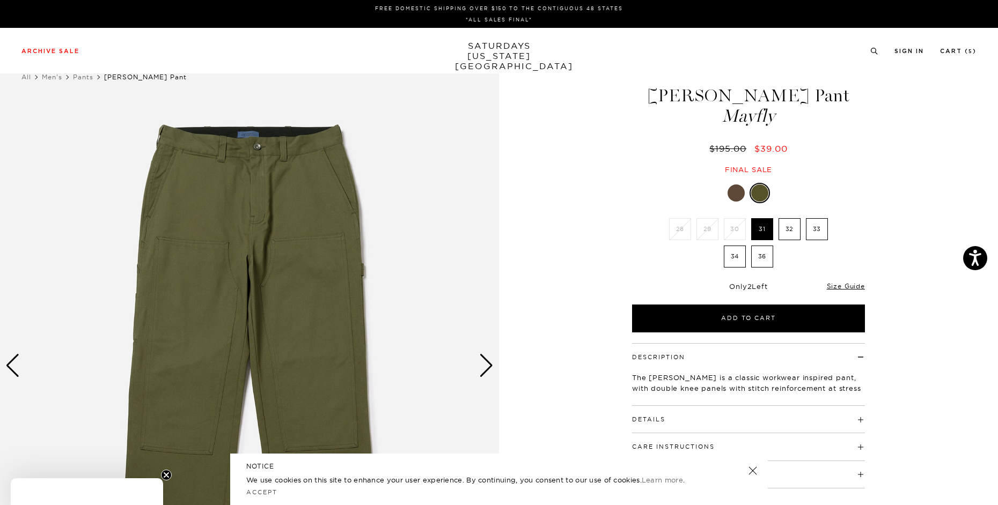
click at [487, 367] on div "Next slide" at bounding box center [486, 366] width 14 height 24
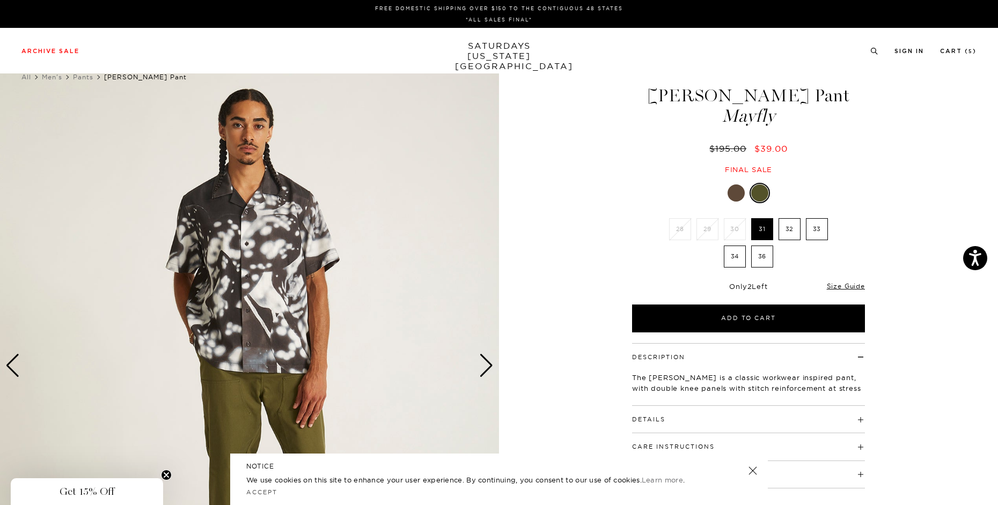
click at [733, 190] on div at bounding box center [735, 193] width 17 height 17
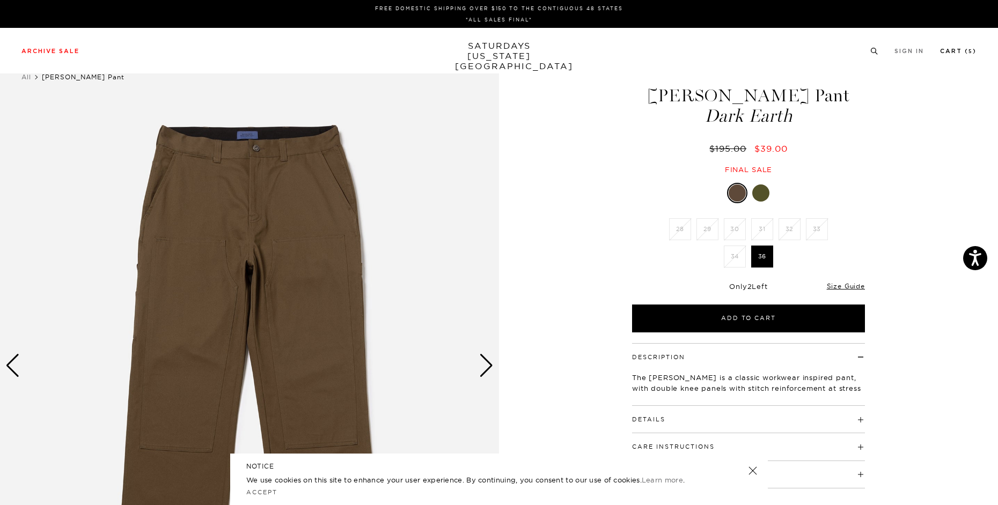
click at [960, 54] on link "Cart ( 5 )" at bounding box center [958, 51] width 36 height 6
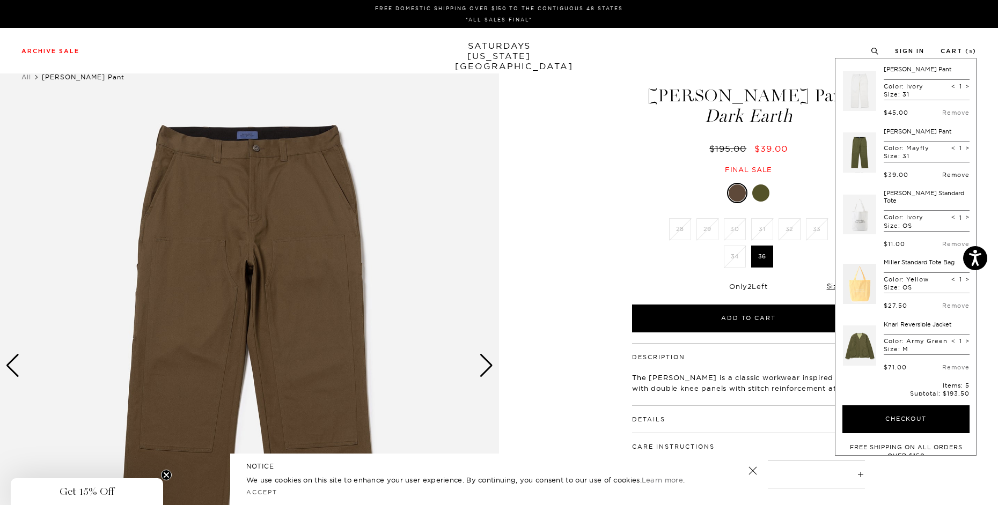
click at [945, 172] on link "Remove" at bounding box center [955, 175] width 27 height 8
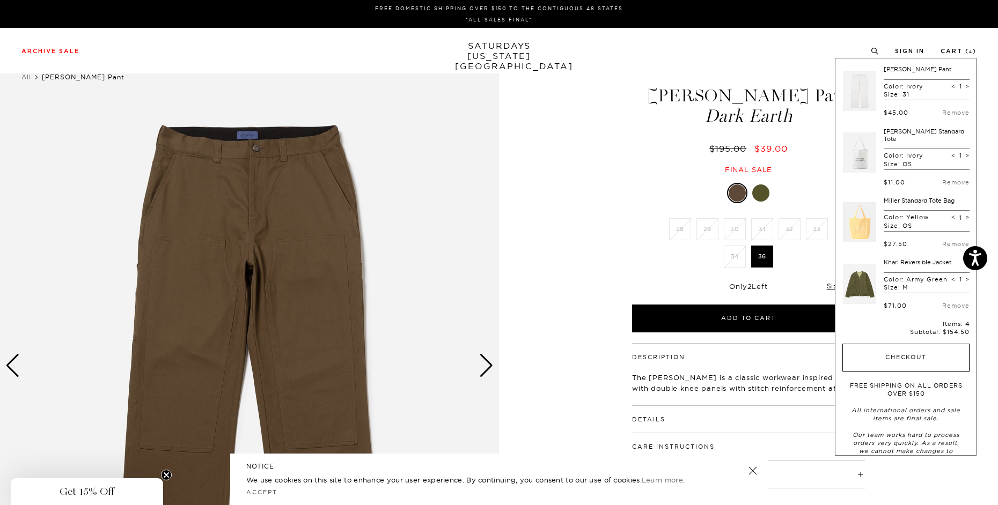
click at [928, 362] on button "Checkout" at bounding box center [905, 358] width 127 height 28
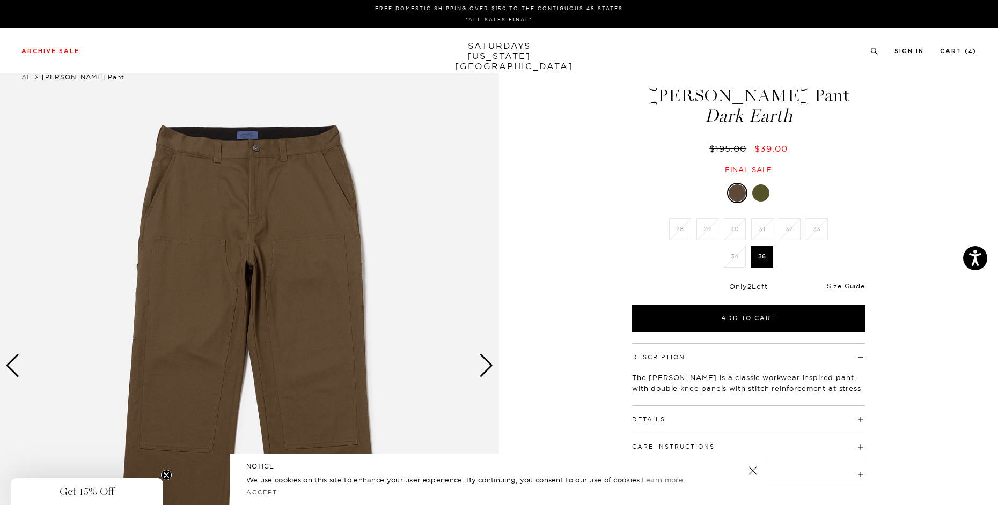
click at [764, 189] on div at bounding box center [760, 193] width 17 height 17
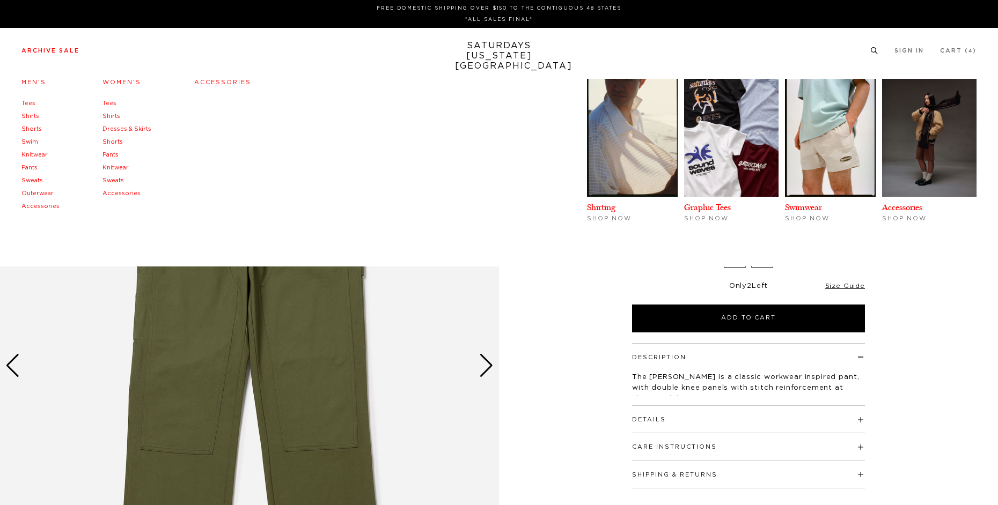
click at [51, 53] on link "Archive Sale" at bounding box center [50, 51] width 58 height 6
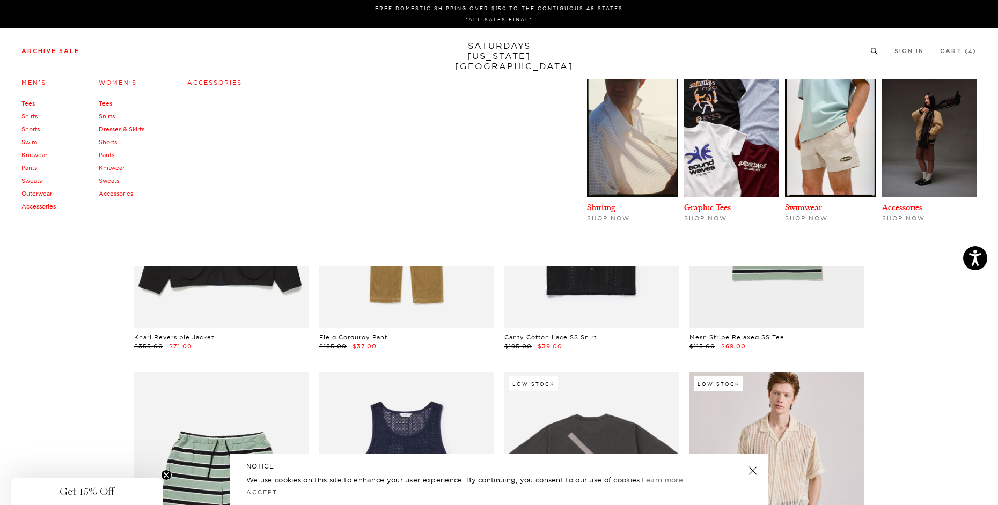
click at [35, 206] on link "Accessories" at bounding box center [38, 207] width 34 height 8
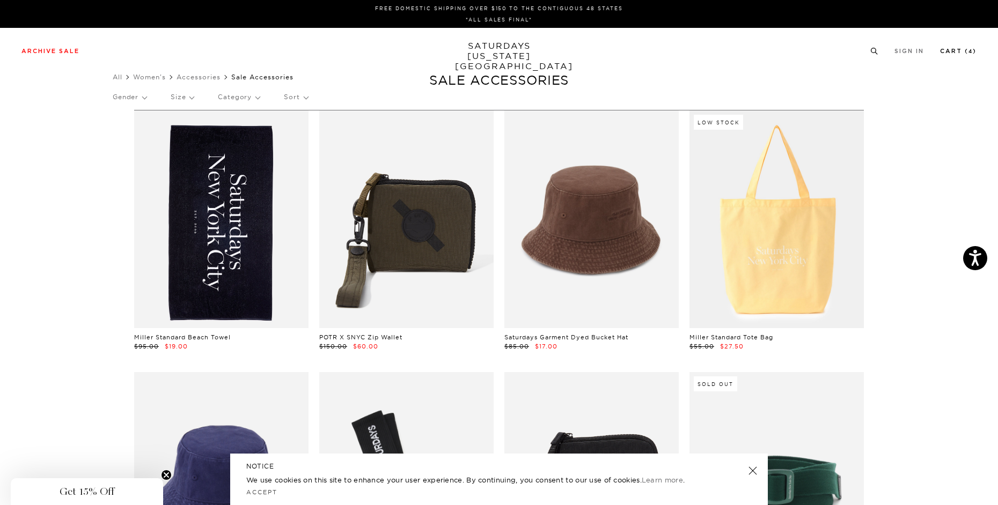
click at [959, 54] on link "Cart ( 4 )" at bounding box center [958, 51] width 36 height 6
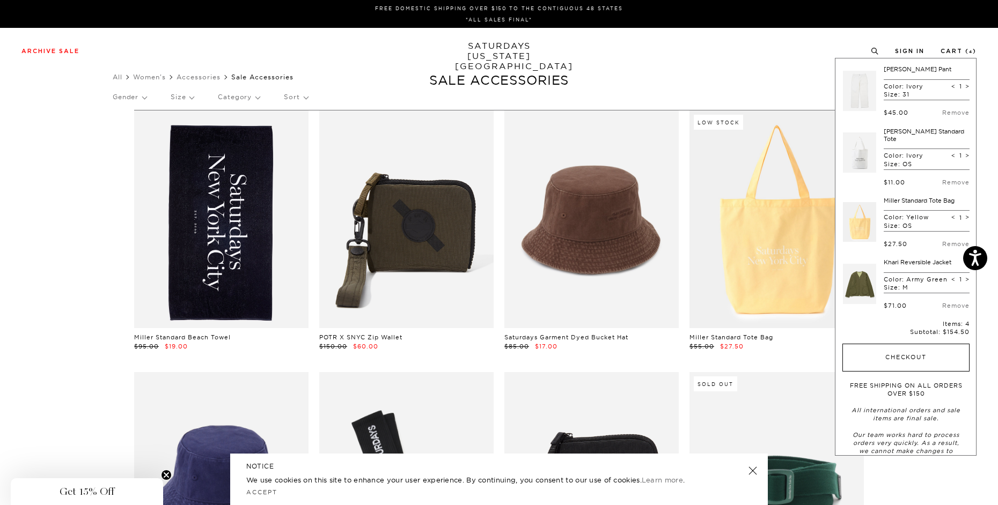
click at [923, 349] on button "Checkout" at bounding box center [905, 358] width 127 height 28
